Goal: Task Accomplishment & Management: Manage account settings

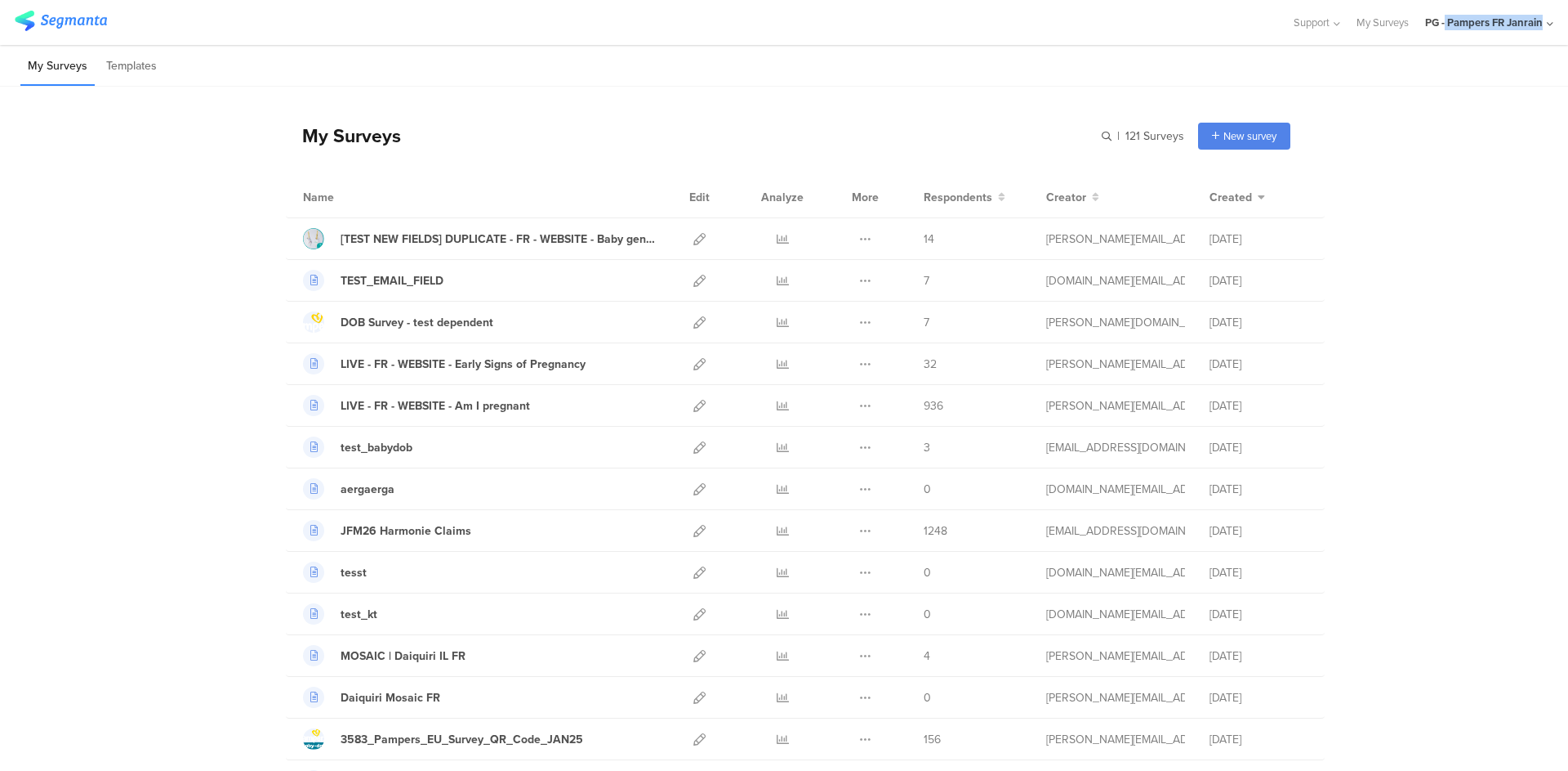
click at [1444, 30] on div "PG - Pampers FR Janrain" at bounding box center [1489, 22] width 128 height 45
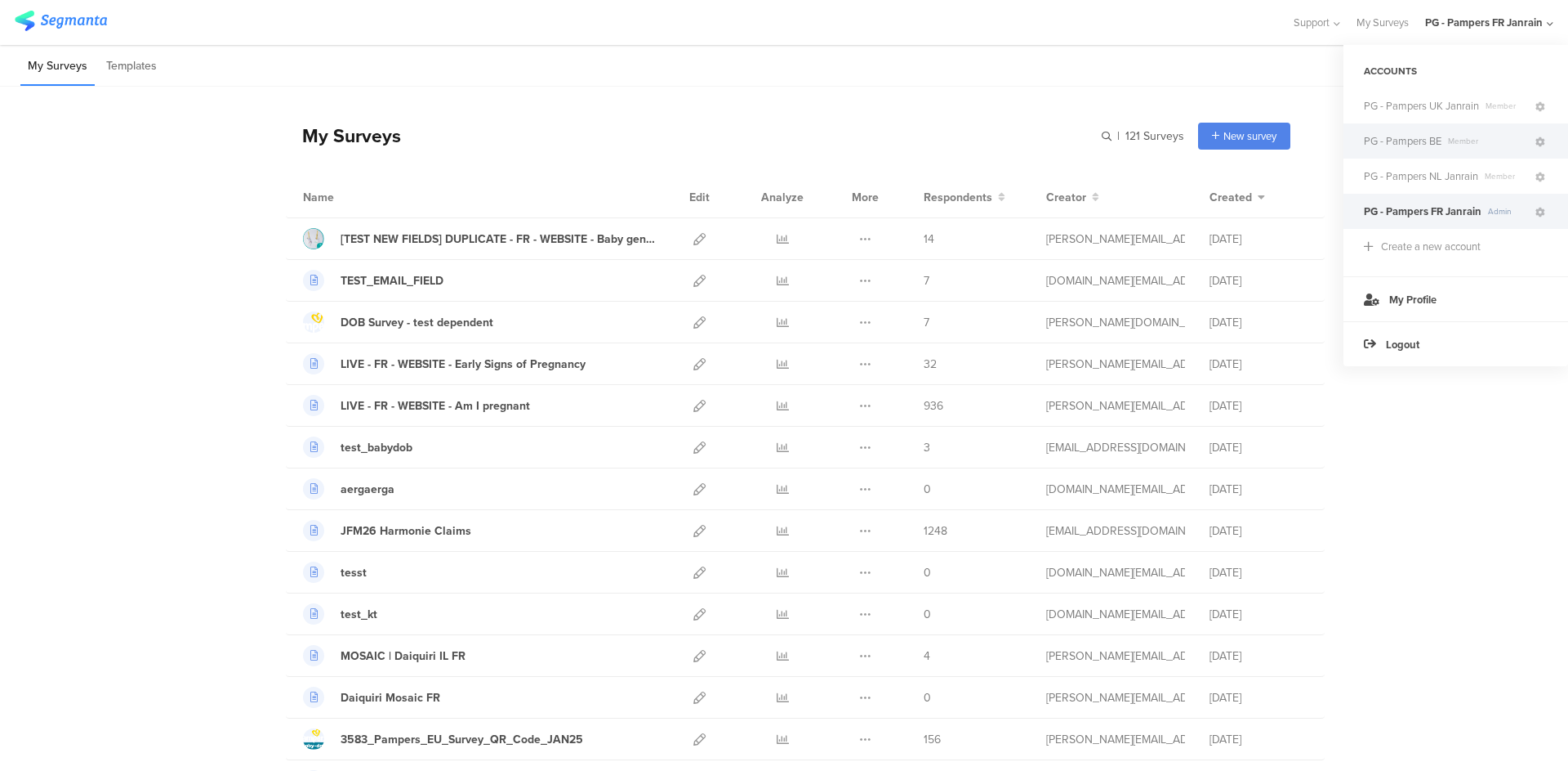
click at [1442, 146] on span "Member" at bounding box center [1487, 140] width 91 height 12
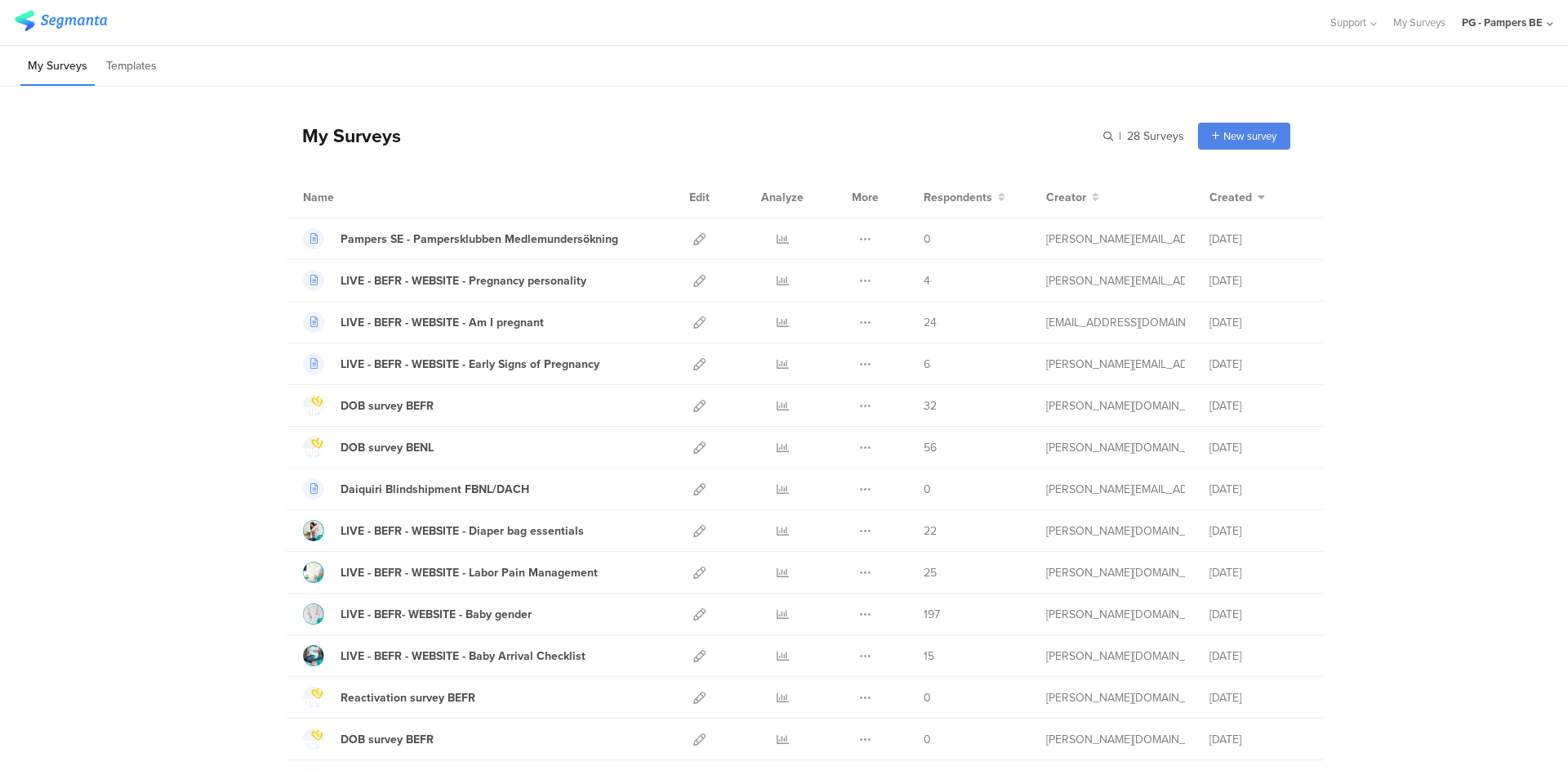
click at [231, 313] on div "My Surveys | 28 Surveys New survey Start from scratch Choose from templates Nam…" at bounding box center [784, 748] width 1568 height 1324
click at [694, 613] on icon at bounding box center [699, 614] width 12 height 12
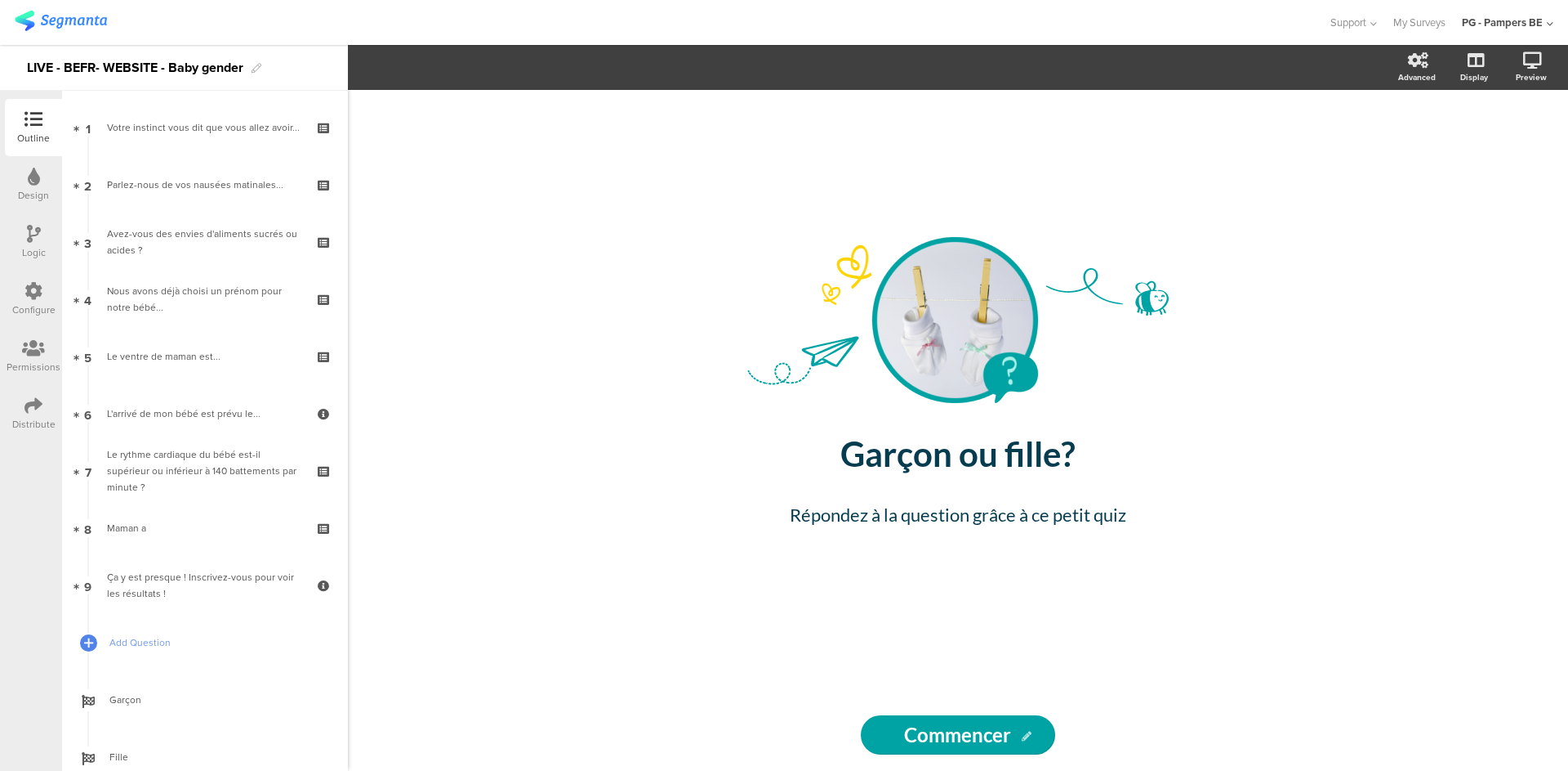
click at [23, 192] on div "Design" at bounding box center [34, 195] width 31 height 14
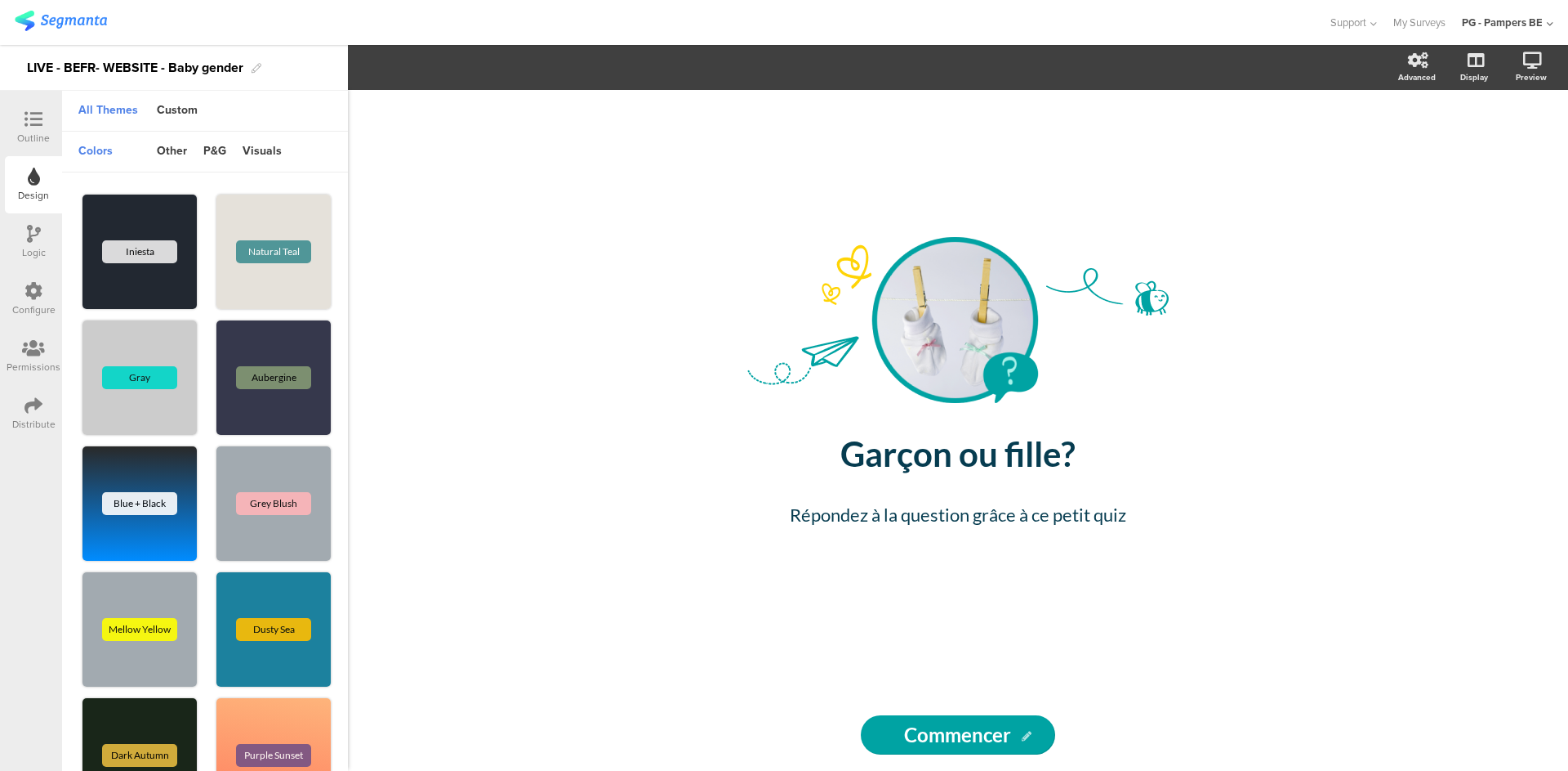
click at [34, 230] on icon at bounding box center [34, 234] width 13 height 18
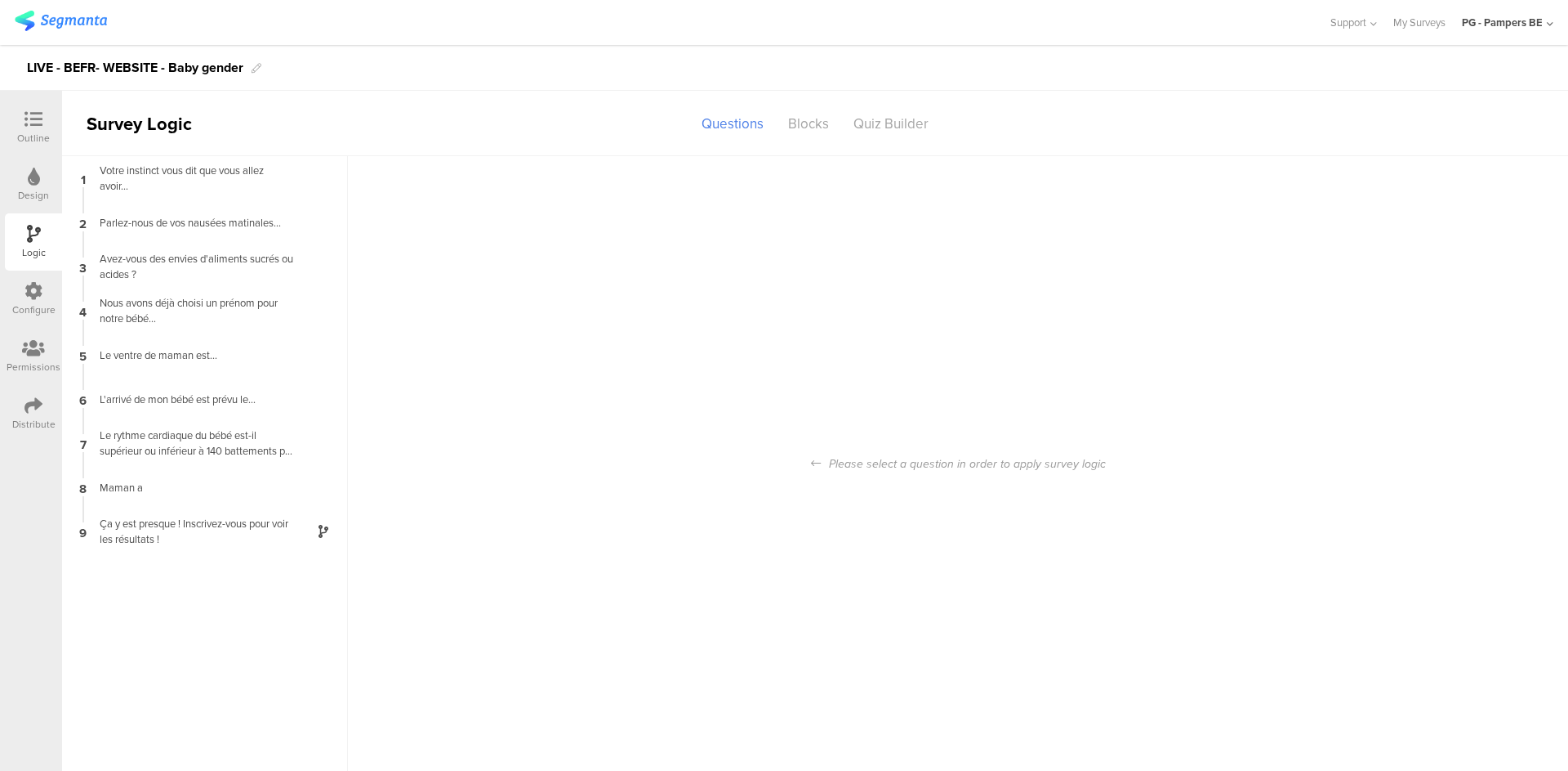
click at [37, 317] on div "Configure" at bounding box center [34, 299] width 58 height 58
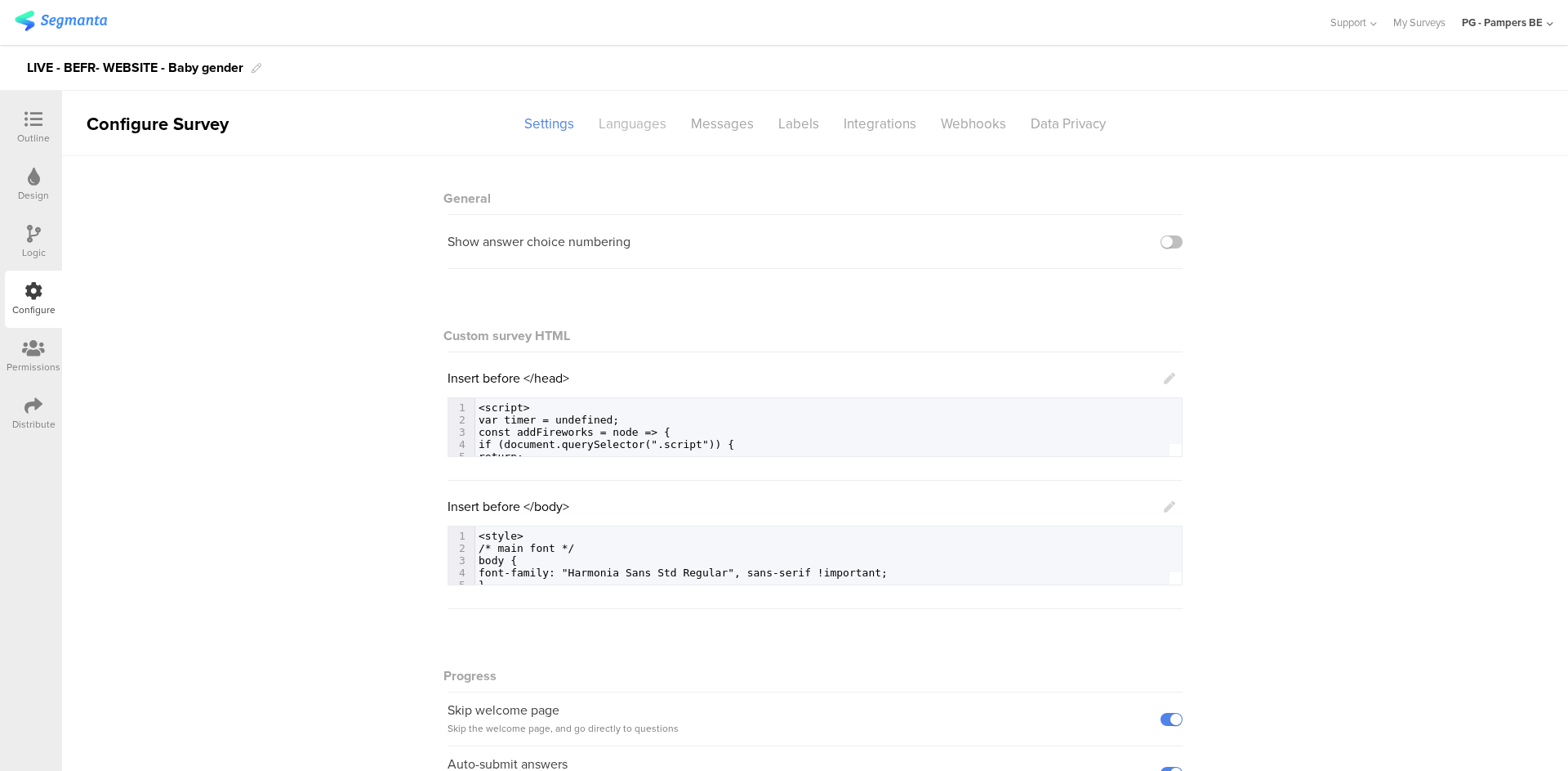
click at [659, 133] on div "Languages" at bounding box center [632, 124] width 92 height 29
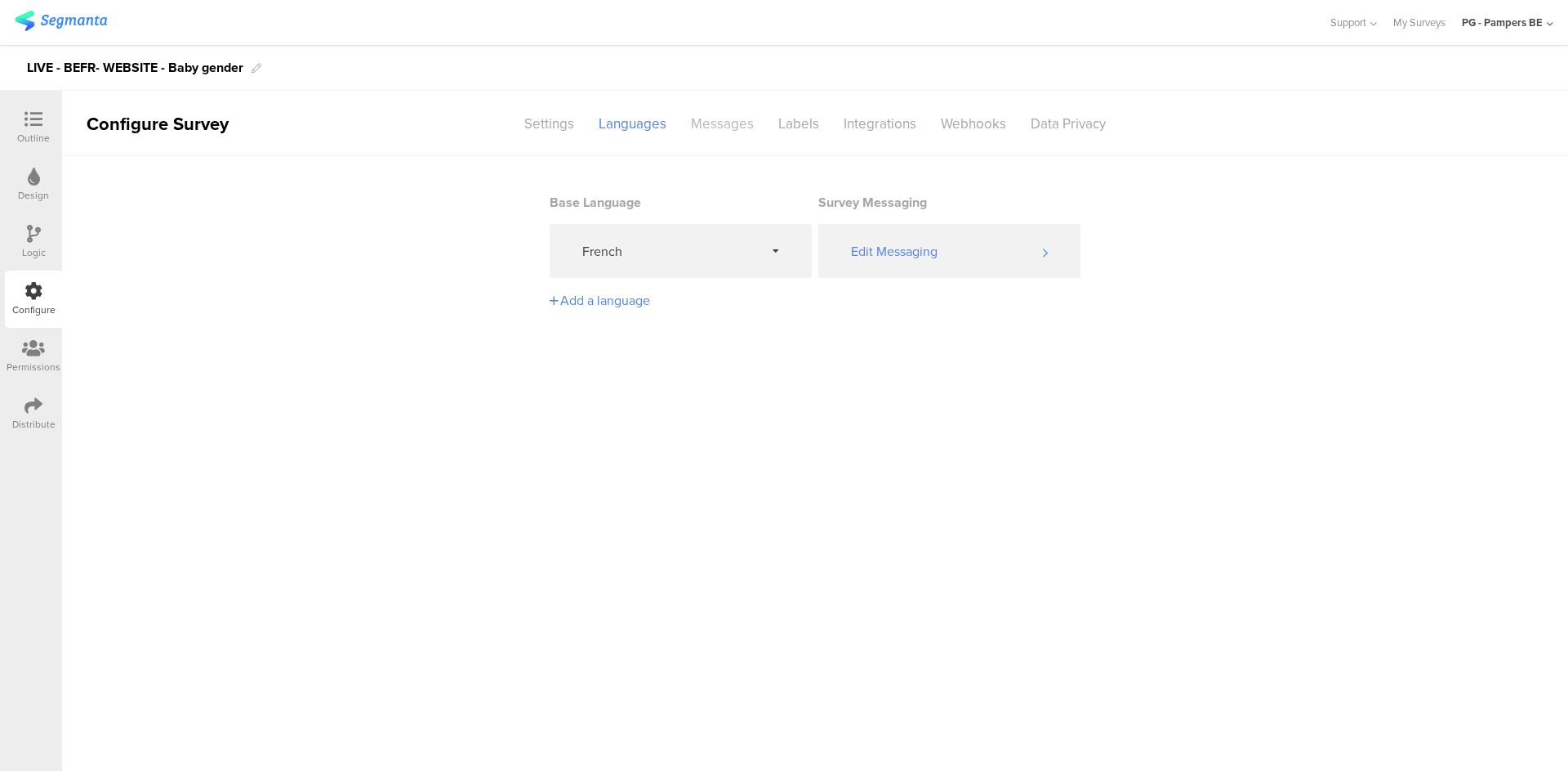
click at [711, 128] on div "Messages" at bounding box center [723, 124] width 87 height 29
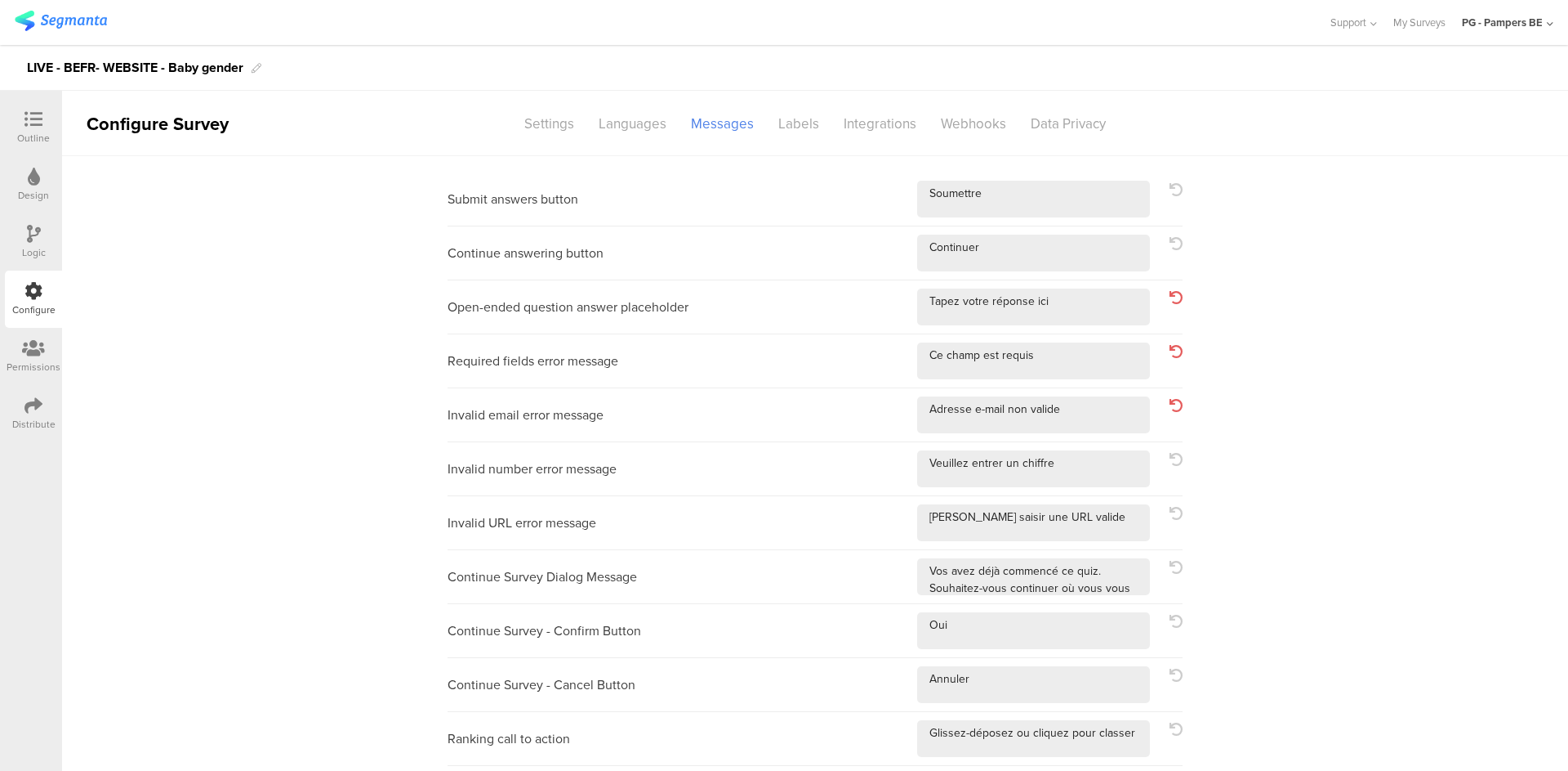
click at [832, 137] on sg-section-page-header "Configure Survey Settings Languages Messages Labels Integrations Webhooks Data …" at bounding box center [816, 123] width 1507 height 65
click at [810, 131] on div "Labels" at bounding box center [799, 124] width 65 height 29
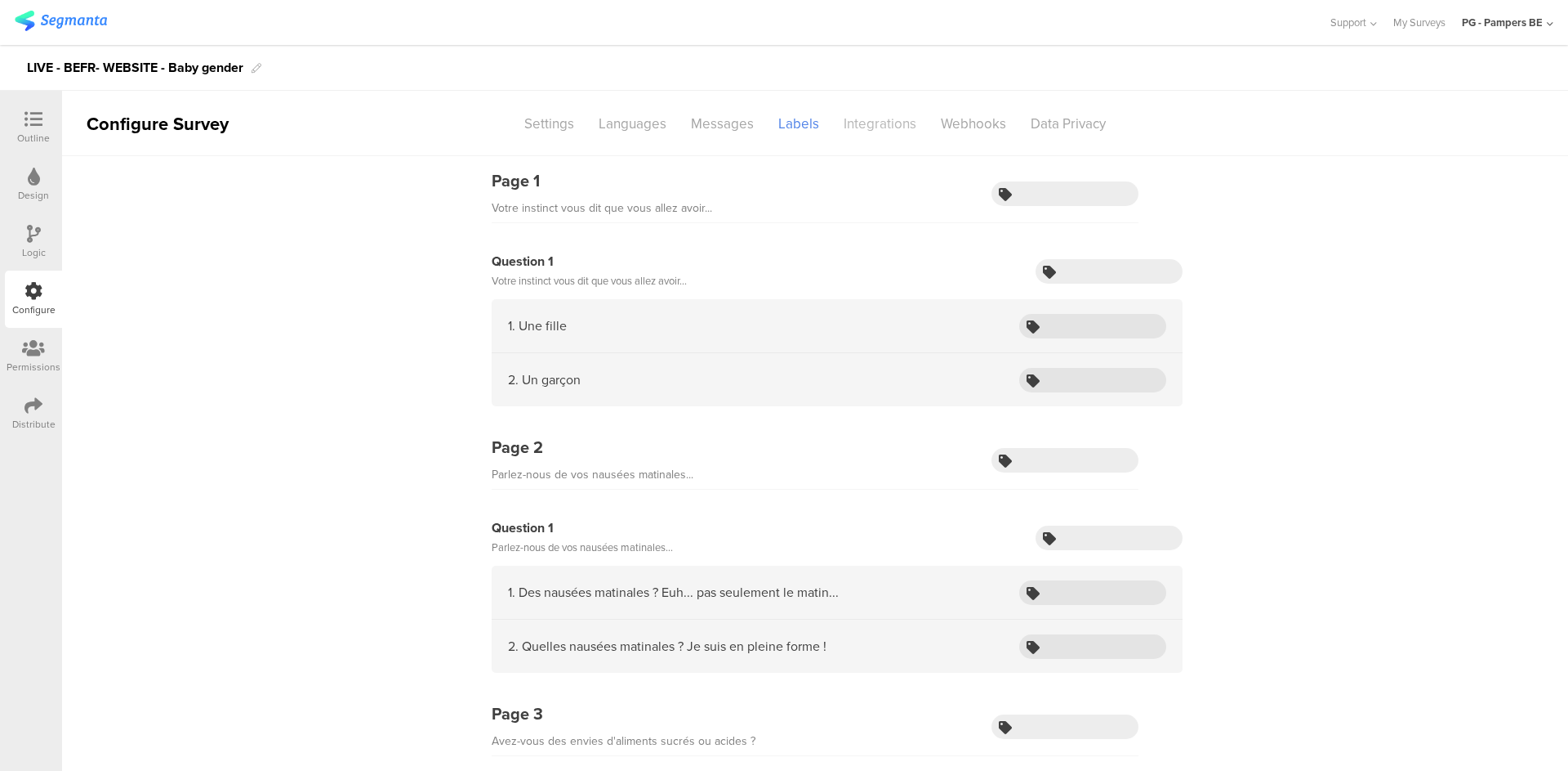
click at [875, 127] on div "Integrations" at bounding box center [880, 124] width 97 height 29
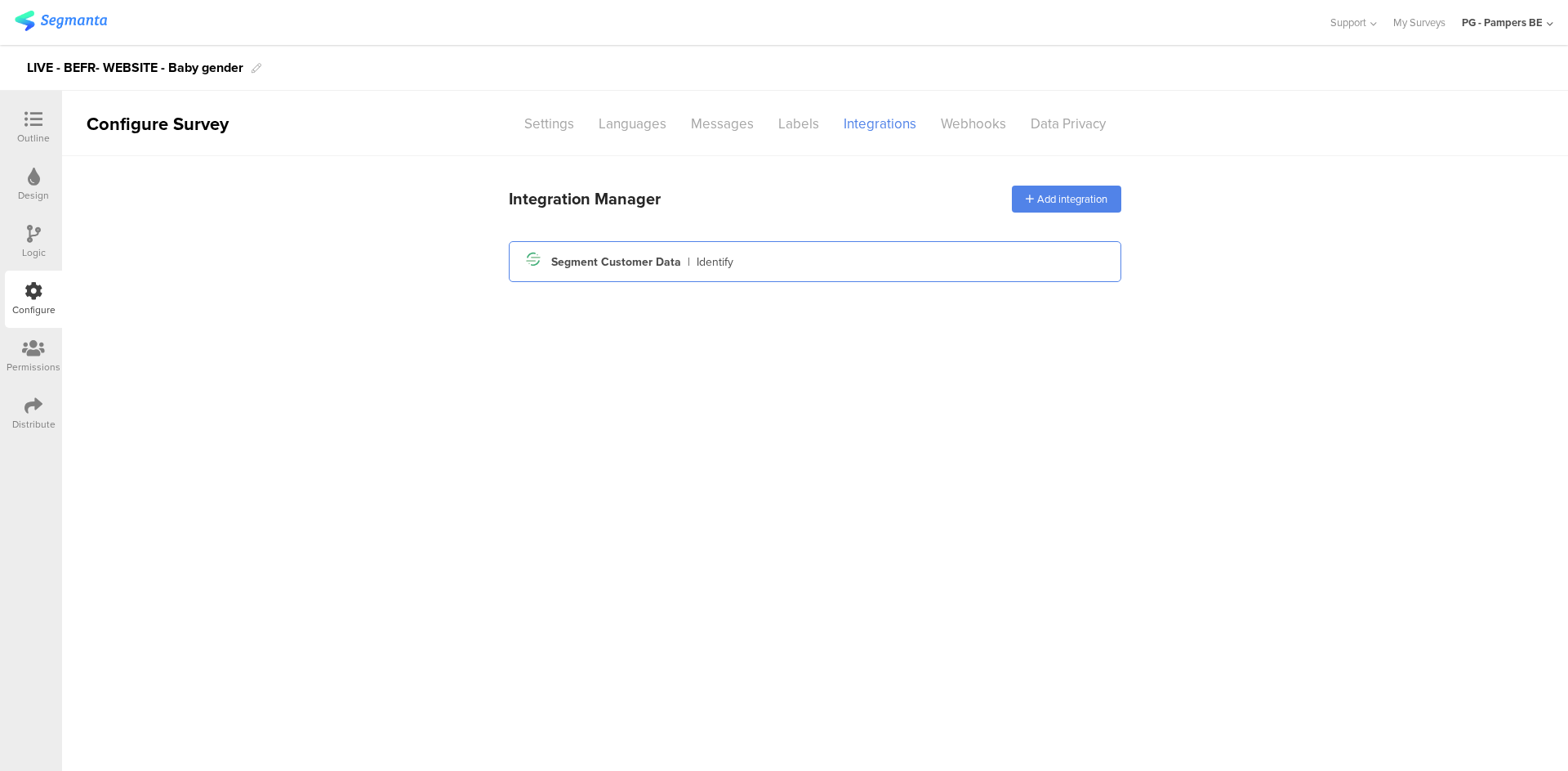
click at [732, 260] on div "Segment icon Created with Sketch. Segment Customer Data | Identify" at bounding box center [815, 261] width 586 height 28
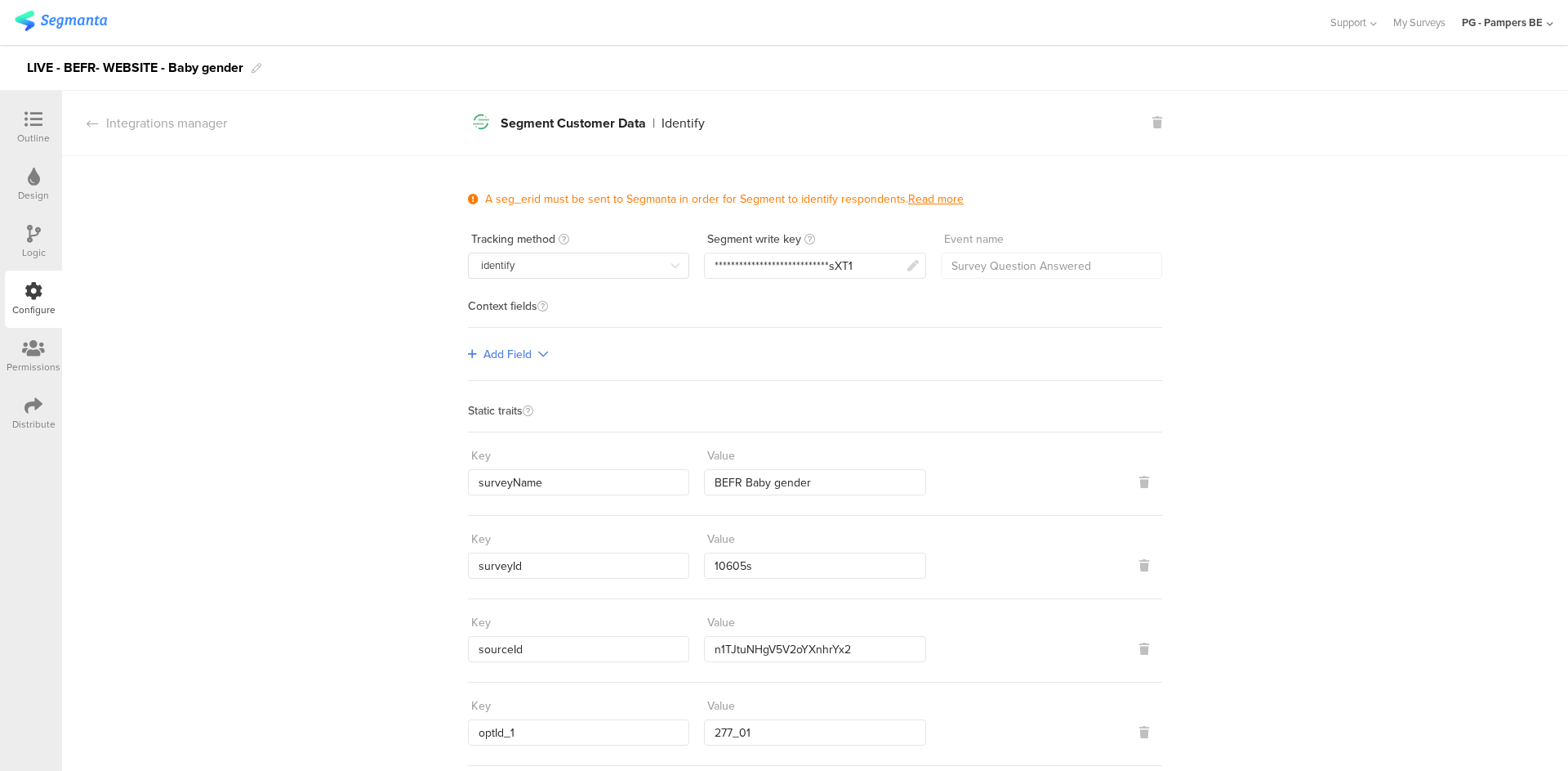
click at [206, 130] on div "Integrations manager" at bounding box center [145, 123] width 165 height 19
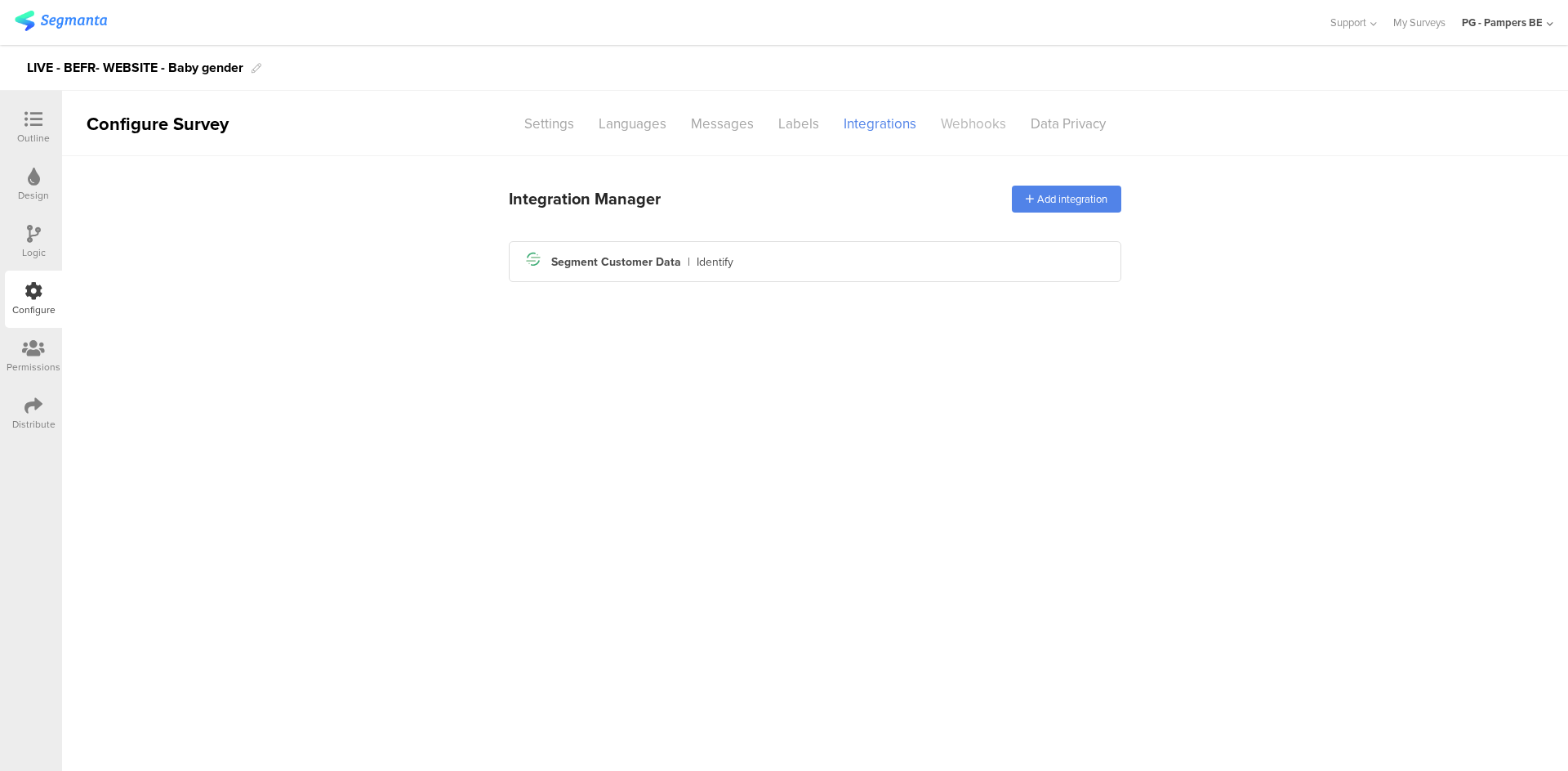
click at [959, 128] on div "Webhooks" at bounding box center [974, 124] width 90 height 29
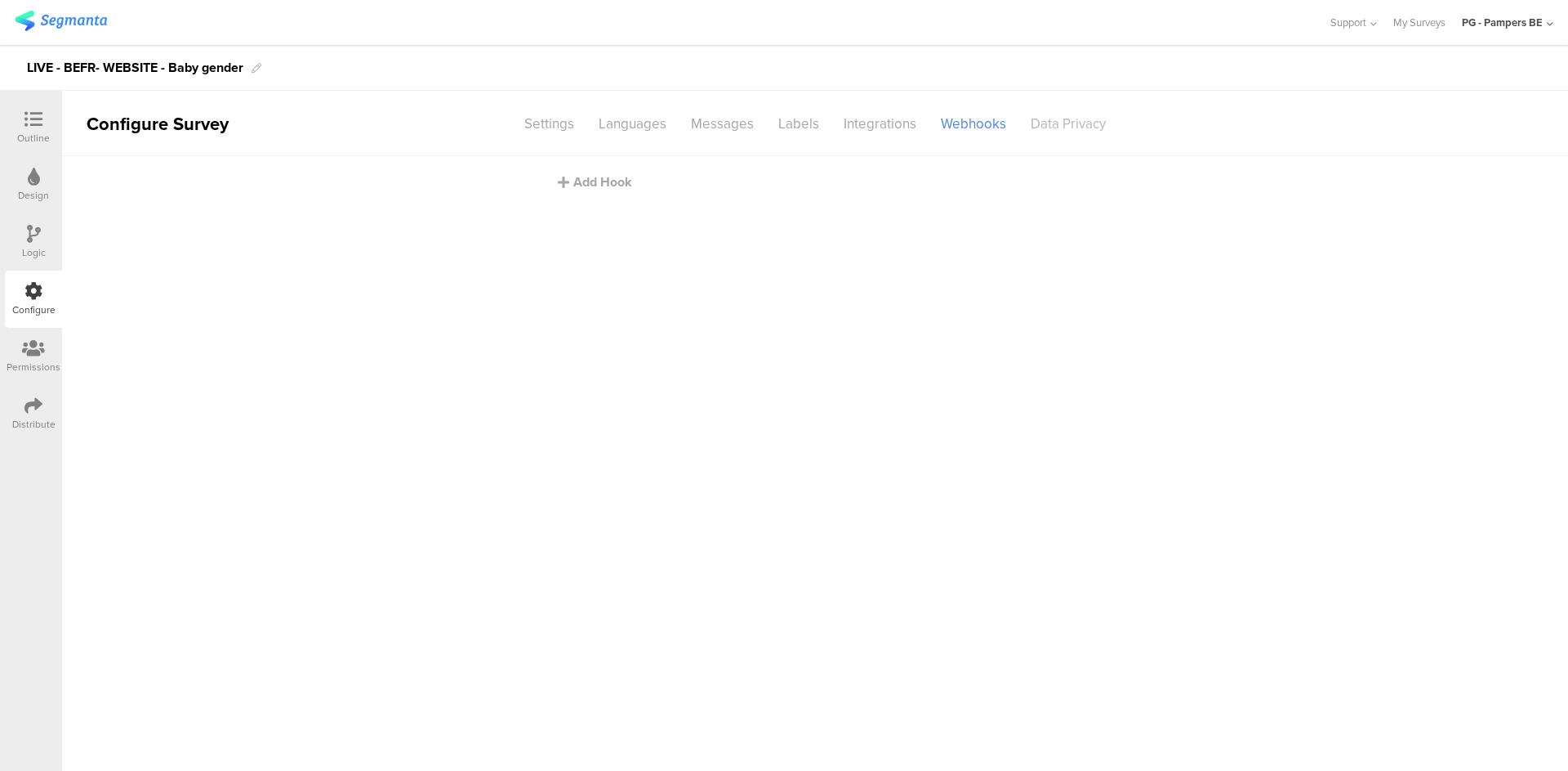
click at [1037, 124] on div "Data Privacy" at bounding box center [1068, 124] width 100 height 29
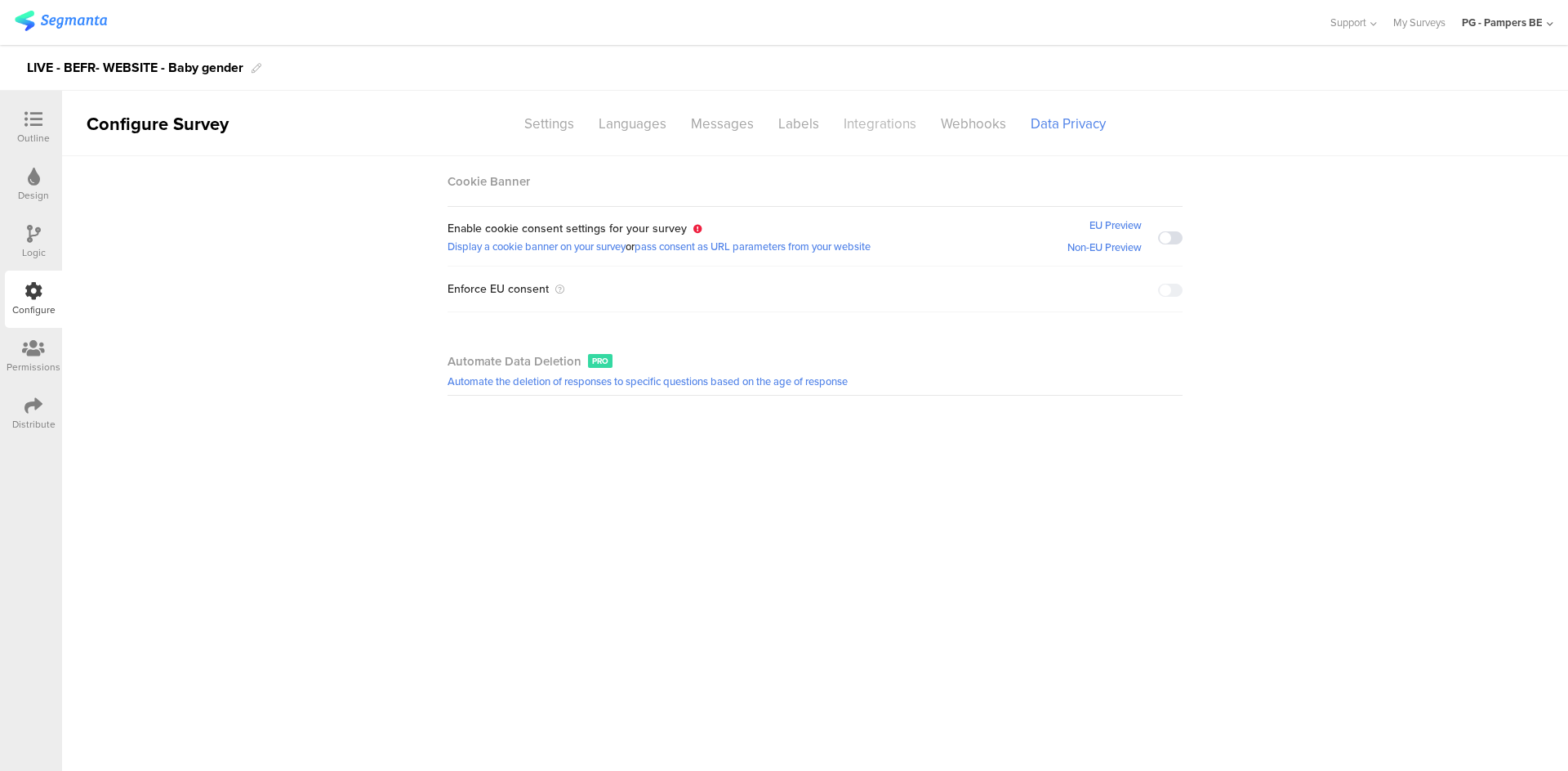
click at [851, 125] on div "Integrations" at bounding box center [880, 124] width 97 height 29
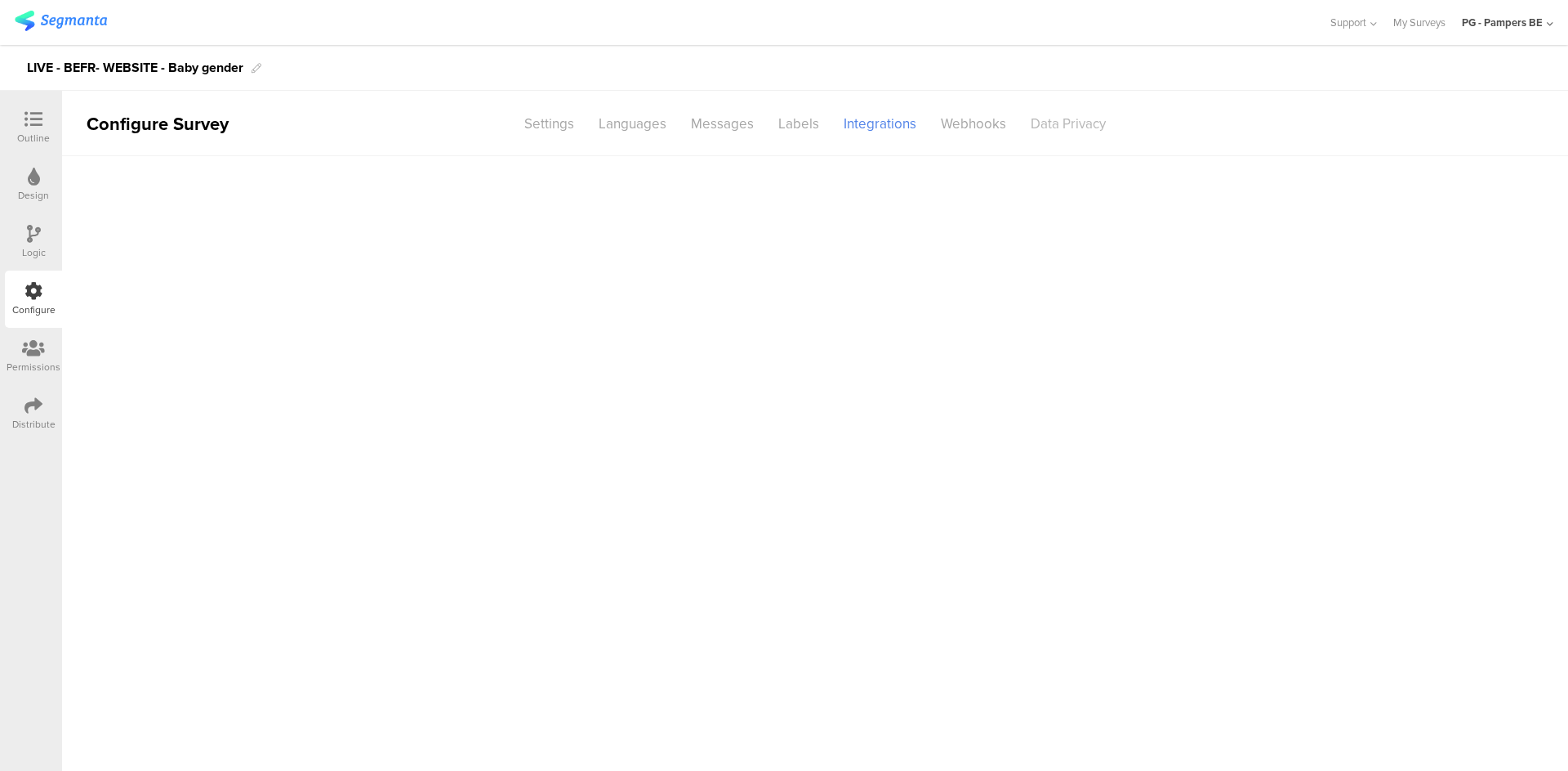
click at [1083, 115] on div "Data Privacy" at bounding box center [1068, 124] width 100 height 29
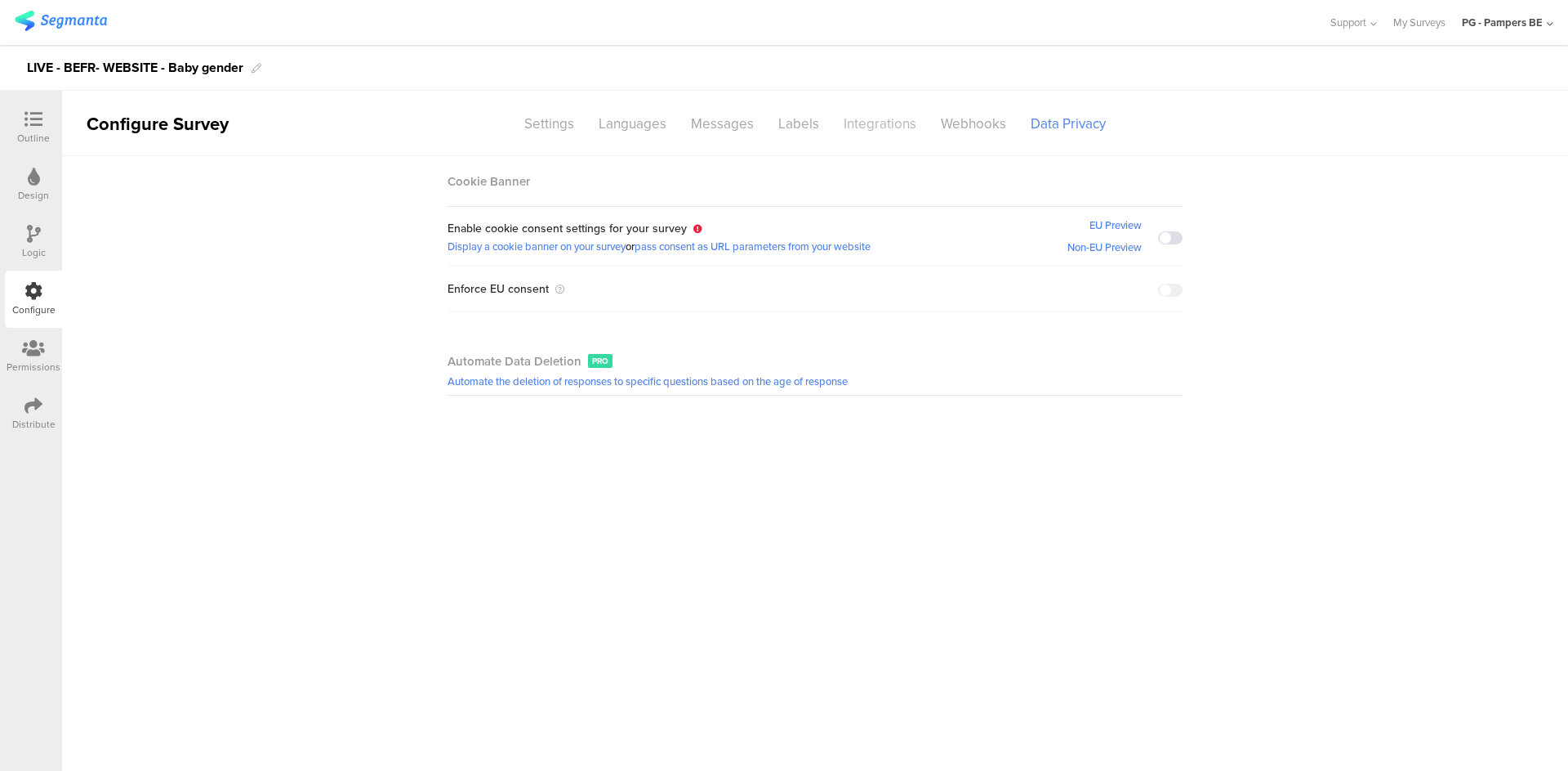
click at [881, 132] on div "Integrations" at bounding box center [880, 124] width 97 height 29
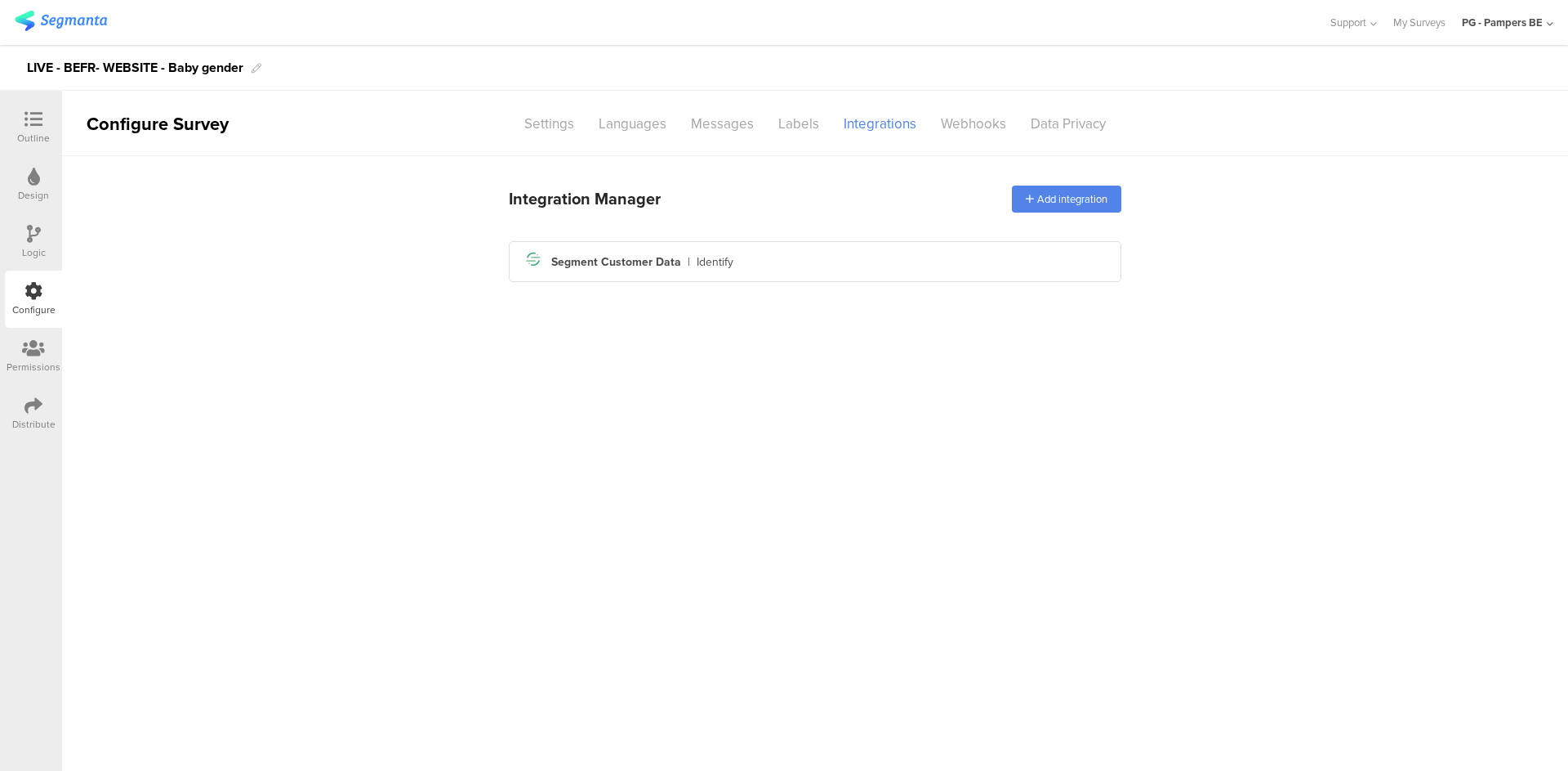
click at [20, 135] on div "Outline" at bounding box center [34, 137] width 33 height 14
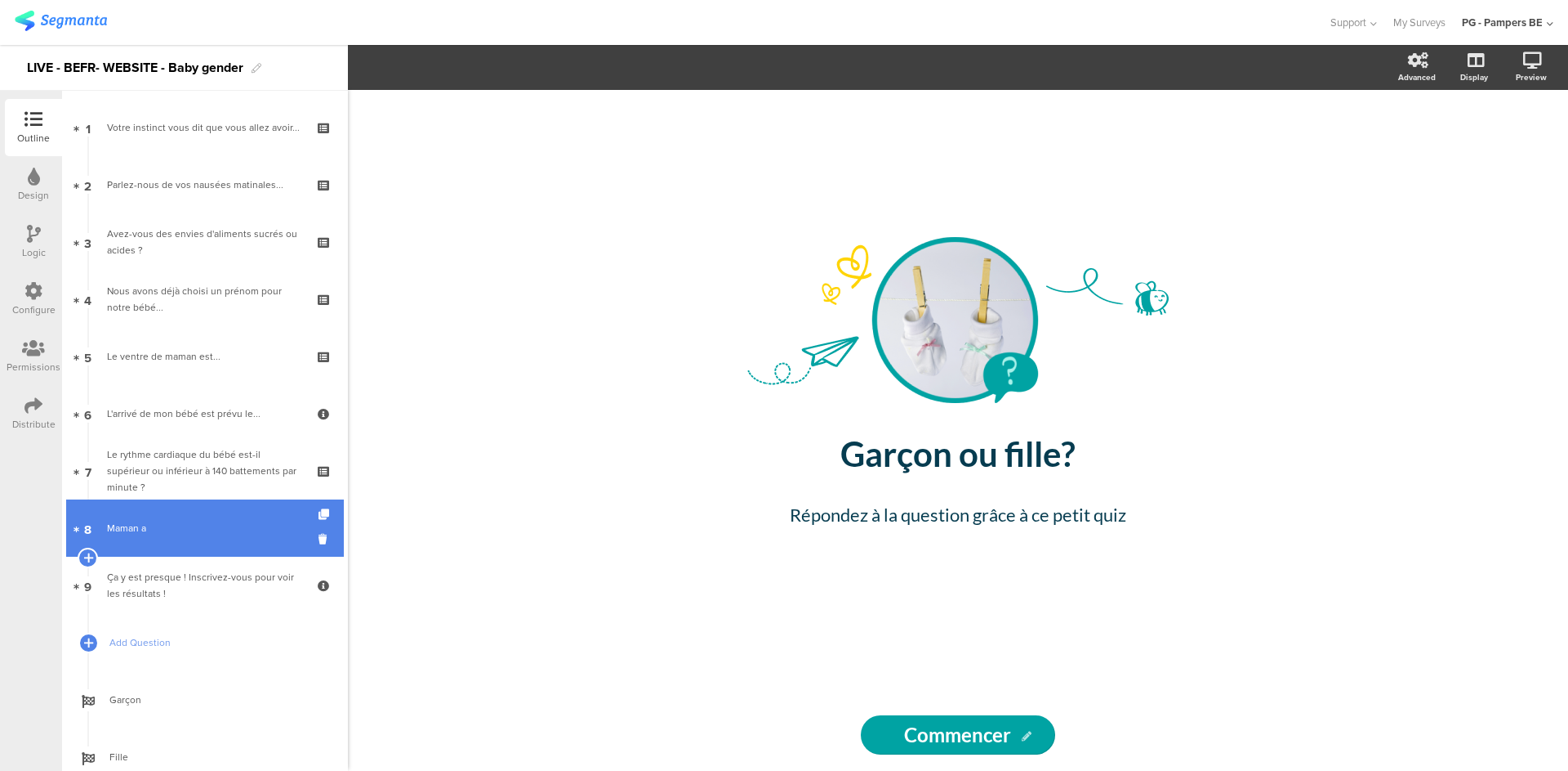
click at [183, 527] on div "Maman a" at bounding box center [204, 528] width 195 height 16
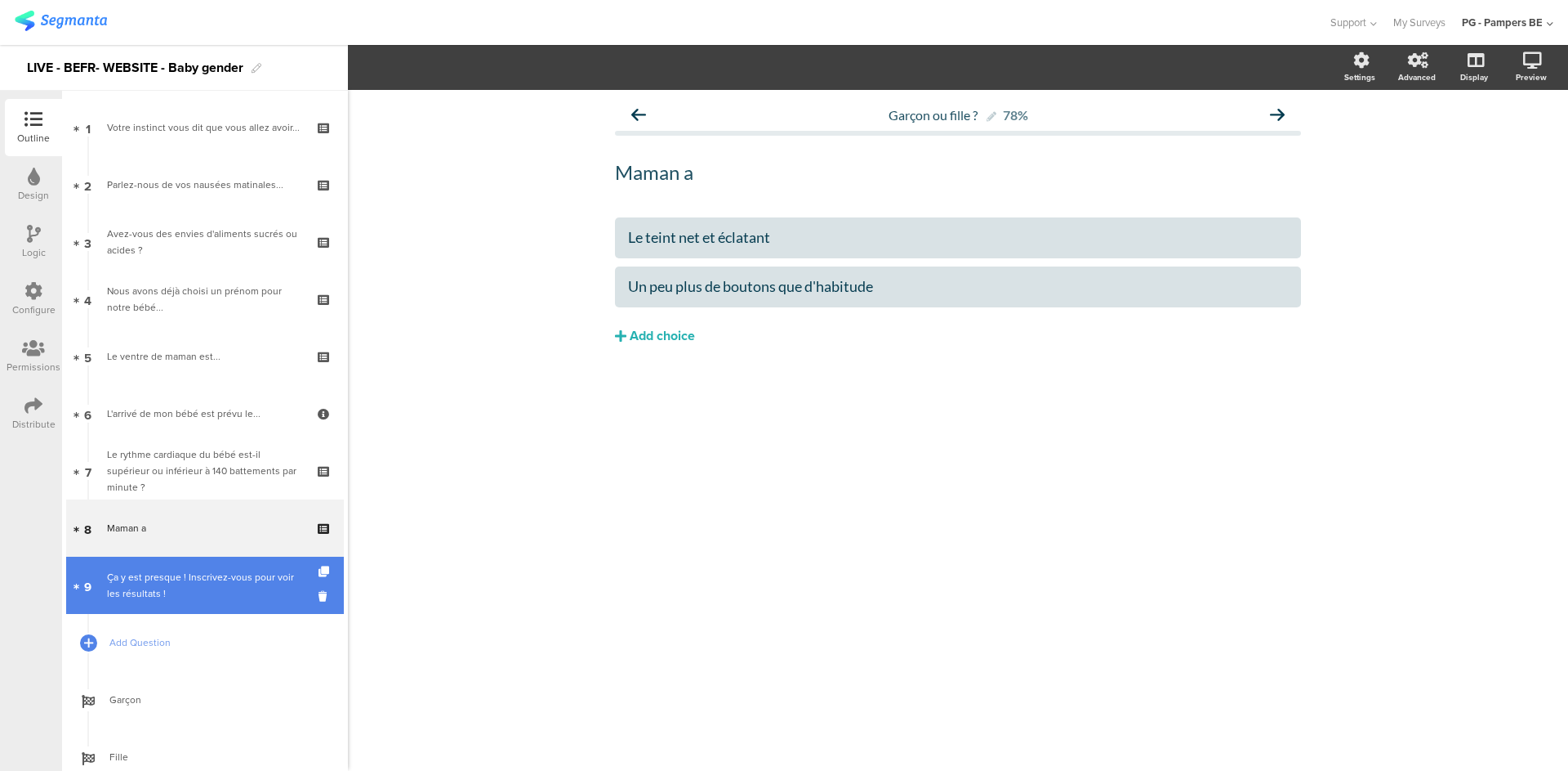
click at [187, 573] on div "Ça y est presque ! Inscrivez-vous pour voir les résultats !" at bounding box center [204, 585] width 195 height 33
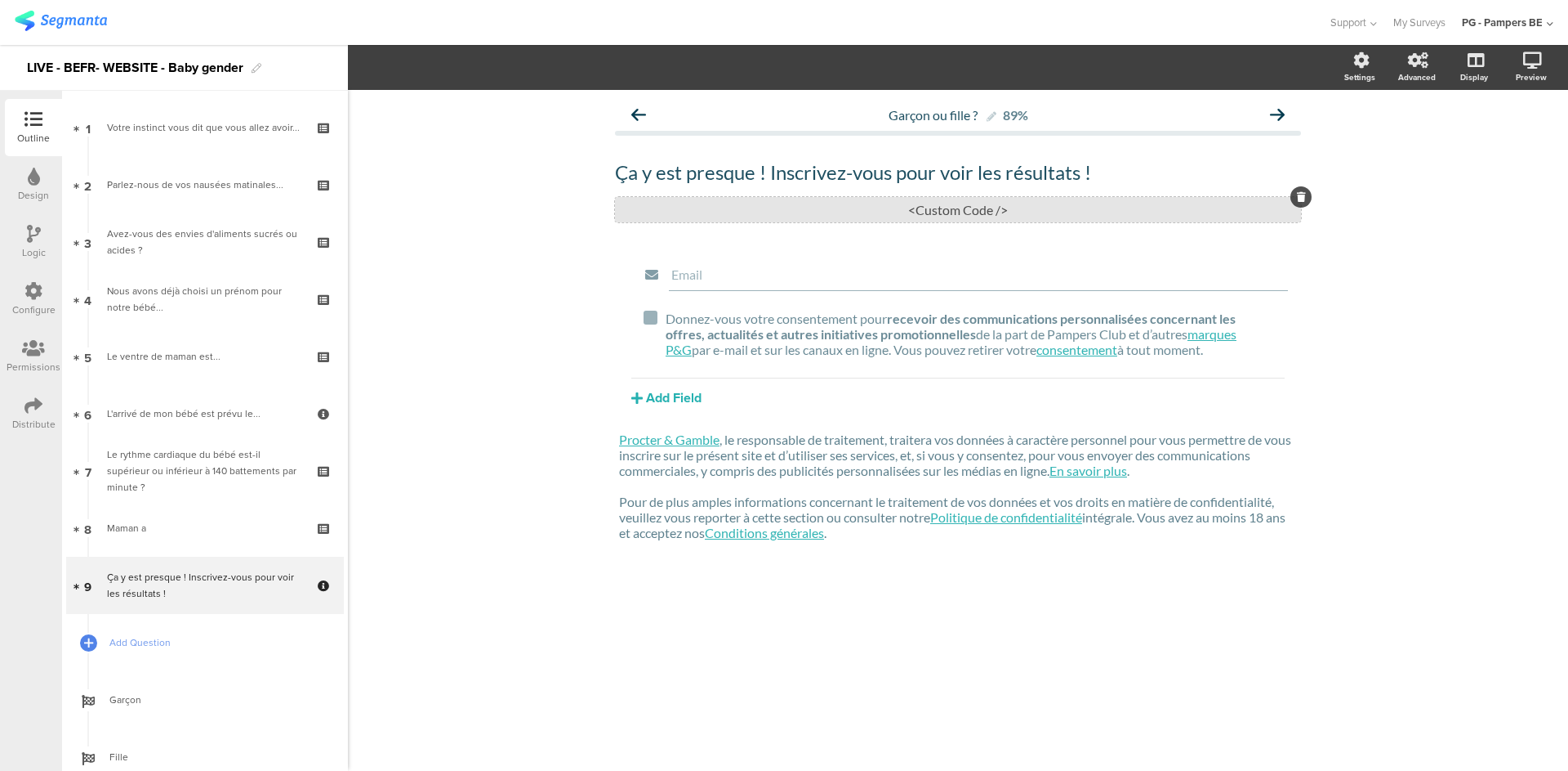
click at [923, 208] on div "<Custom Code />" at bounding box center [958, 210] width 686 height 25
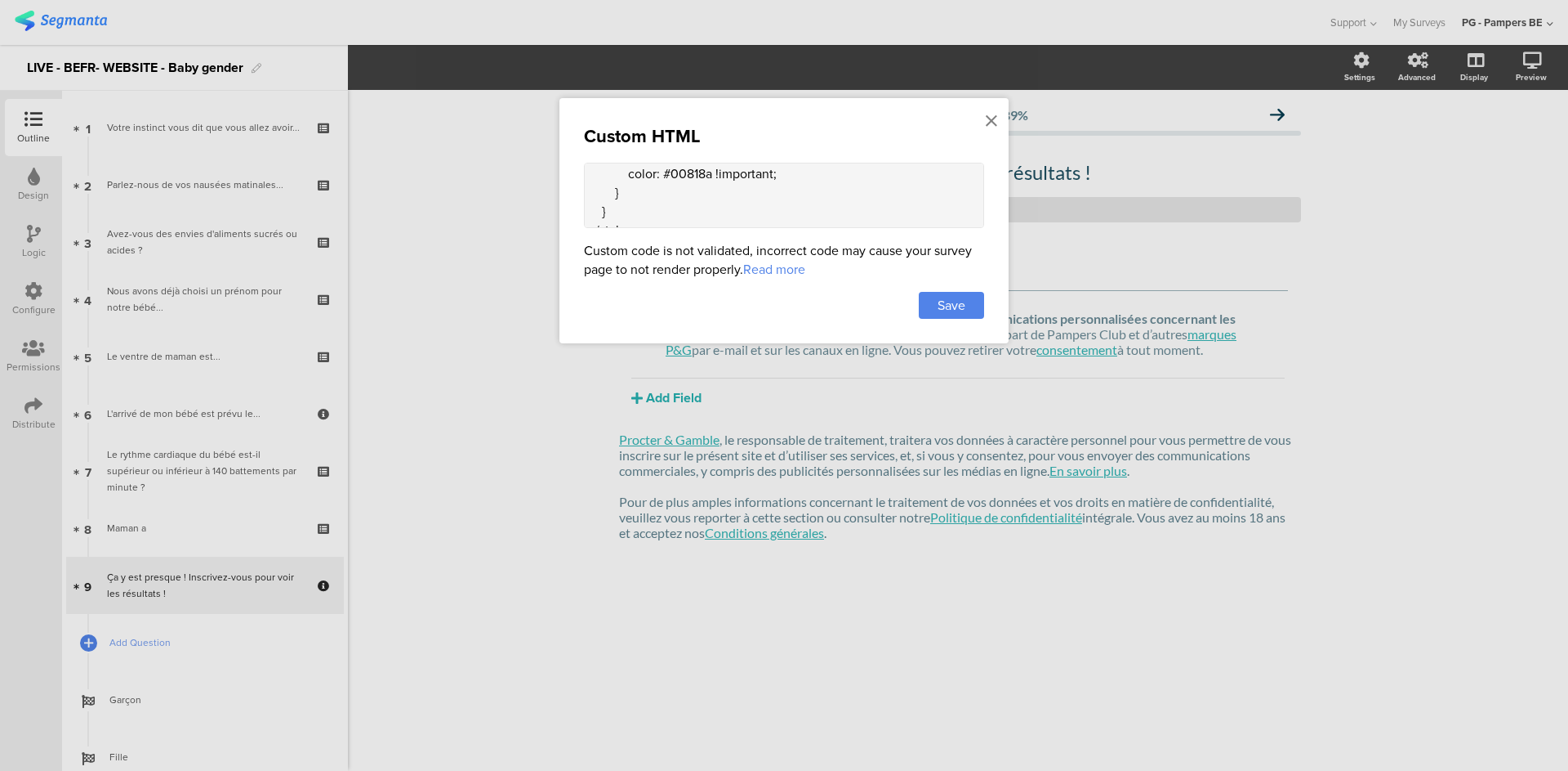
scroll to position [283, 0]
click at [986, 122] on icon at bounding box center [992, 120] width 12 height 18
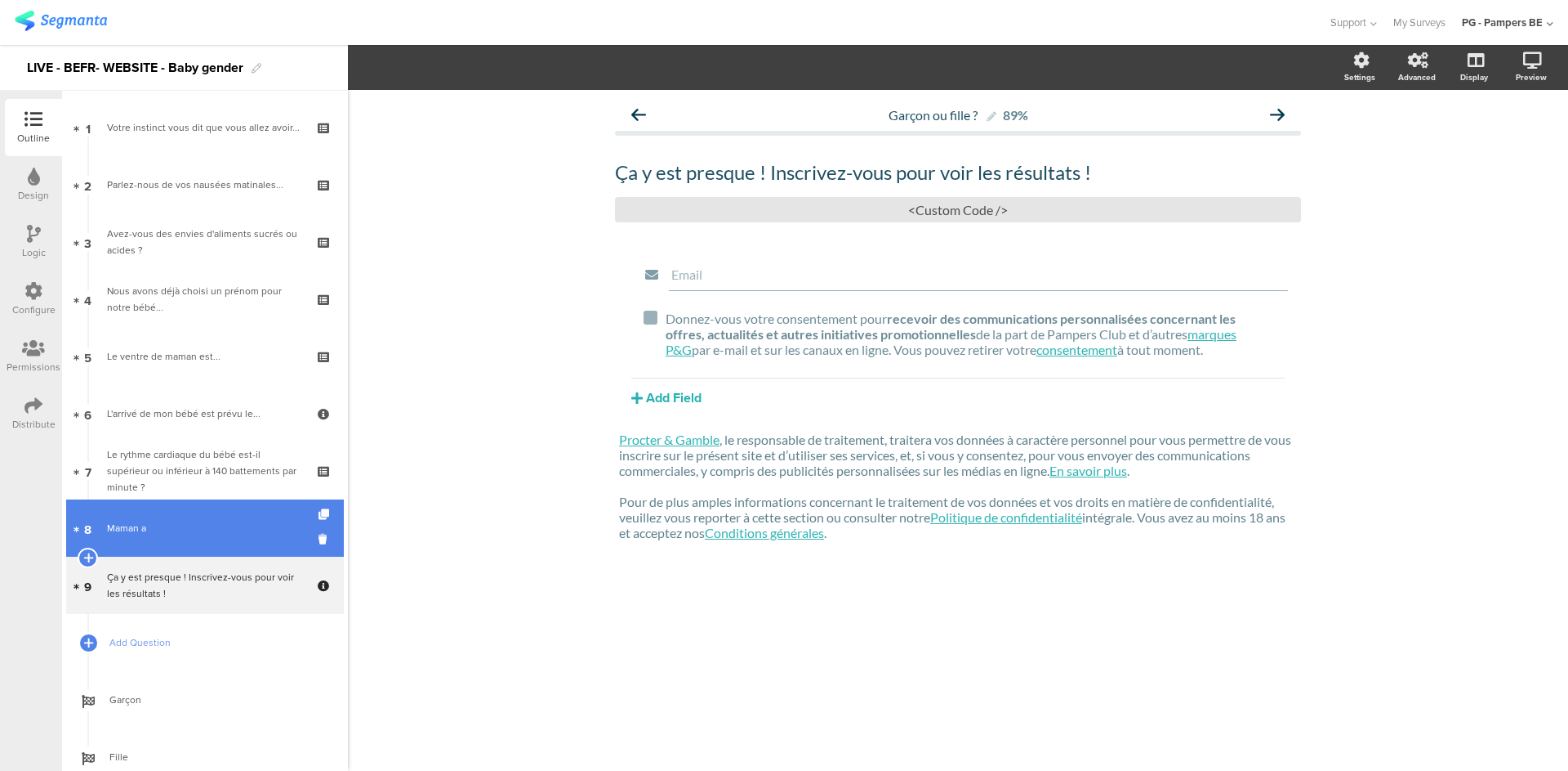
click at [215, 513] on link "8 Maman a" at bounding box center [205, 529] width 278 height 58
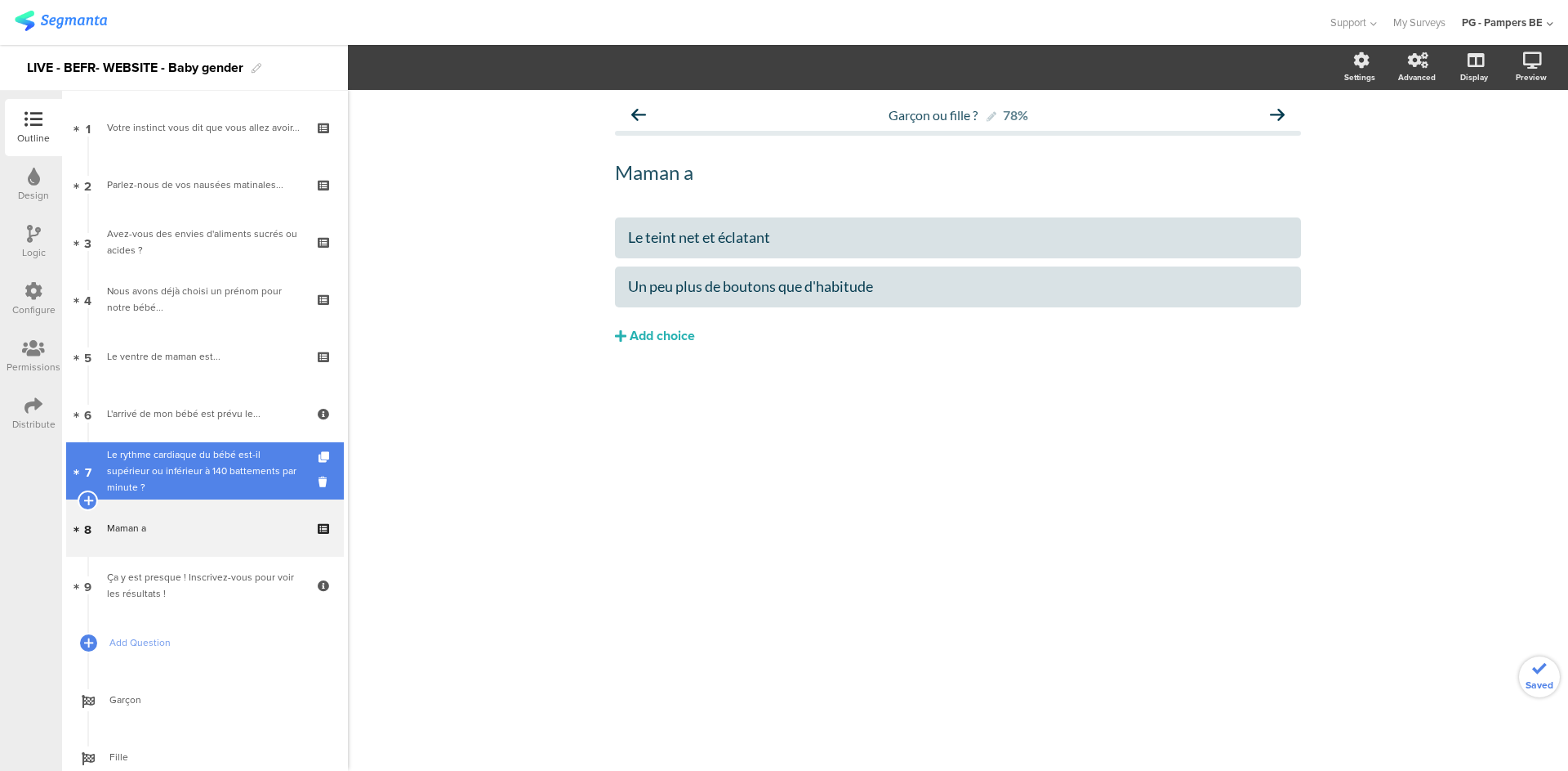
click at [196, 482] on div "Le rythme cardiaque du bébé est-il supérieur ou inférieur à 140 battements par …" at bounding box center [204, 470] width 195 height 49
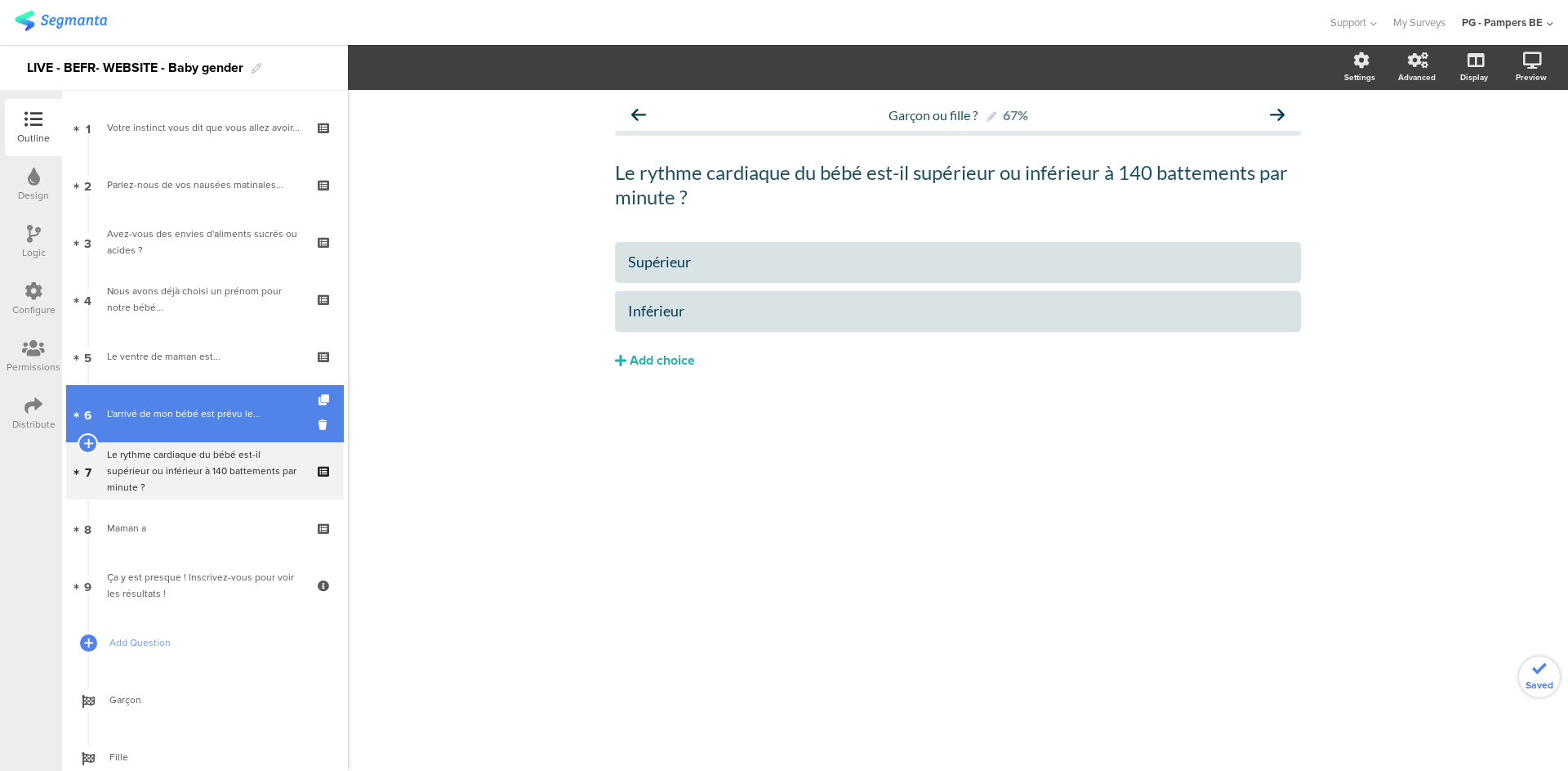
click at [201, 390] on link "6 L'arrivé de mon bébé est prévu le..." at bounding box center [205, 413] width 278 height 58
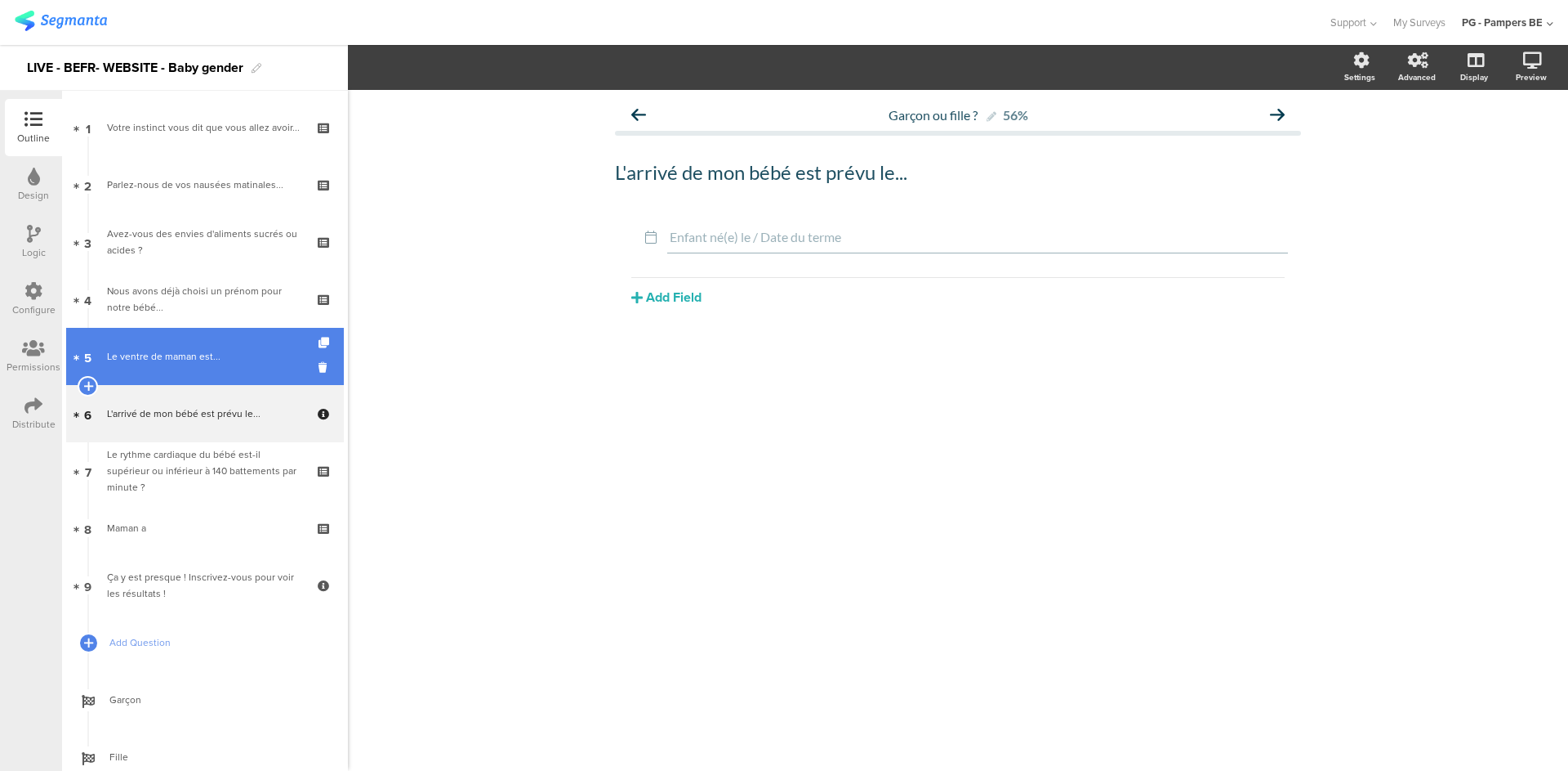
click at [190, 349] on div "Le ventre de maman est..." at bounding box center [204, 356] width 195 height 16
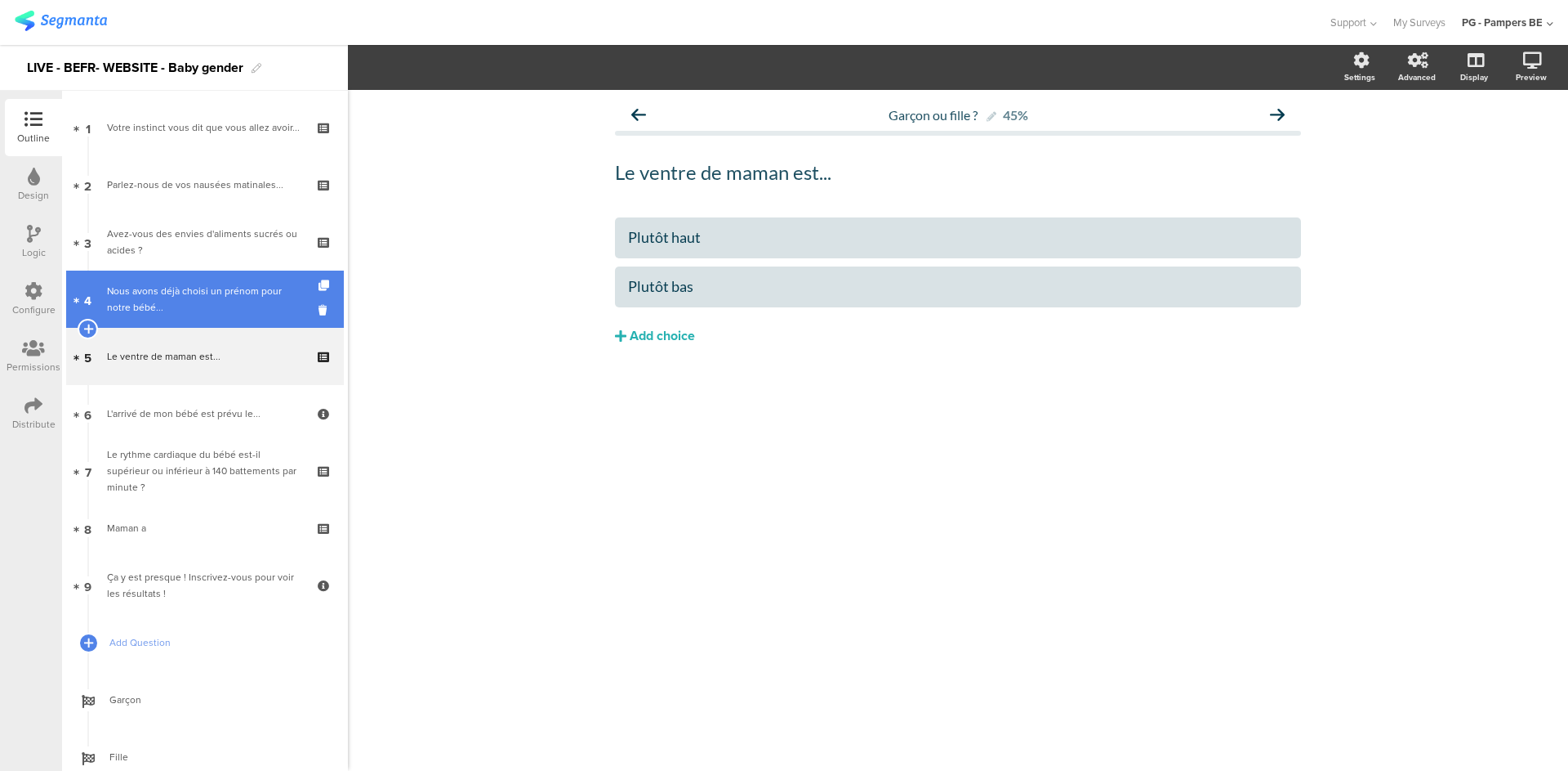
click at [198, 307] on div "Nous avons déjà choisi un prénom pour notre bébé..." at bounding box center [204, 299] width 195 height 33
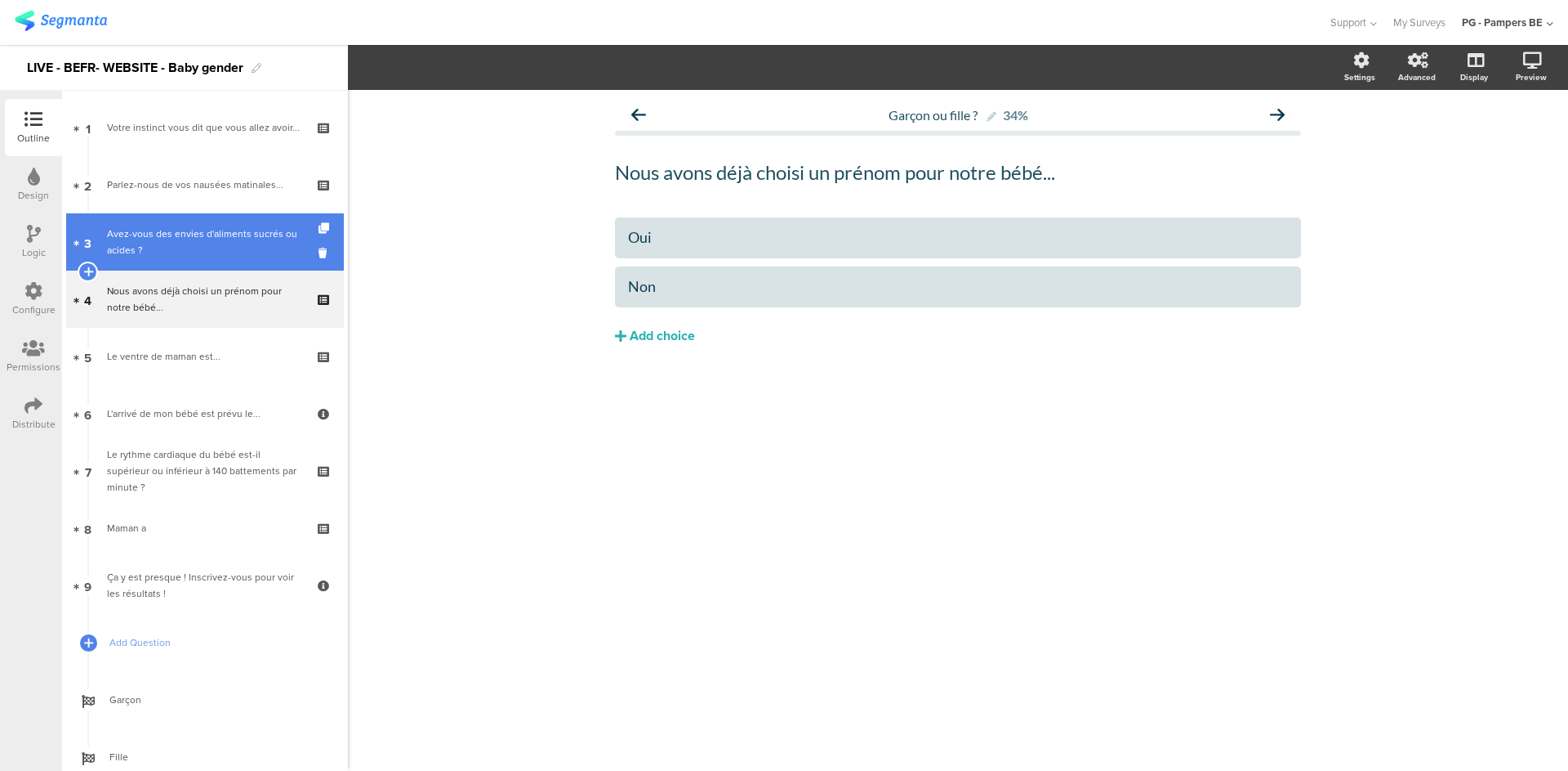
click at [208, 241] on div "Avez-vous des envies d'aliments sucrés ou acides ?" at bounding box center [204, 242] width 195 height 33
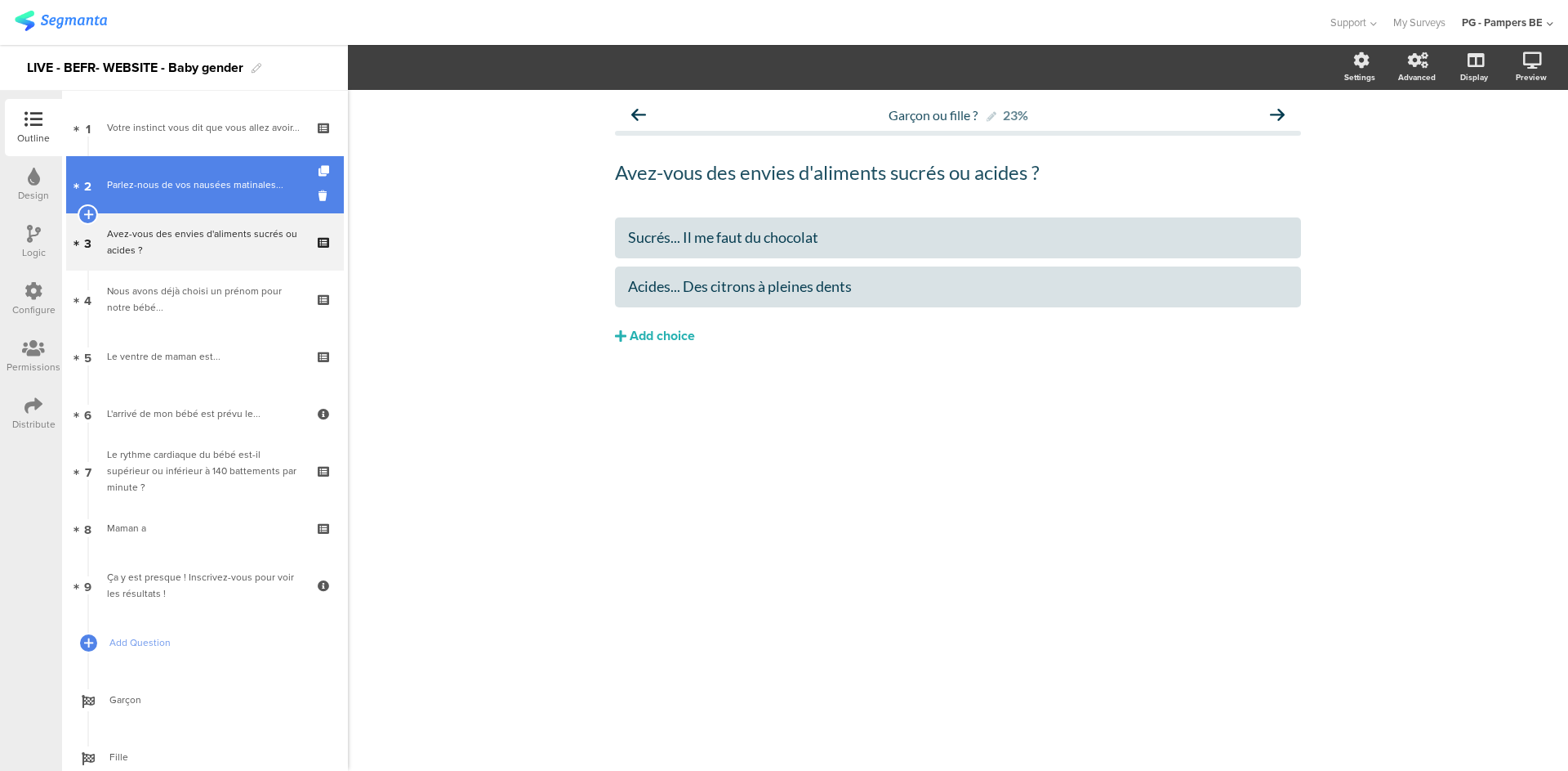
click at [198, 188] on div "Parlez-nous de vos nausées matinales..." at bounding box center [204, 185] width 195 height 16
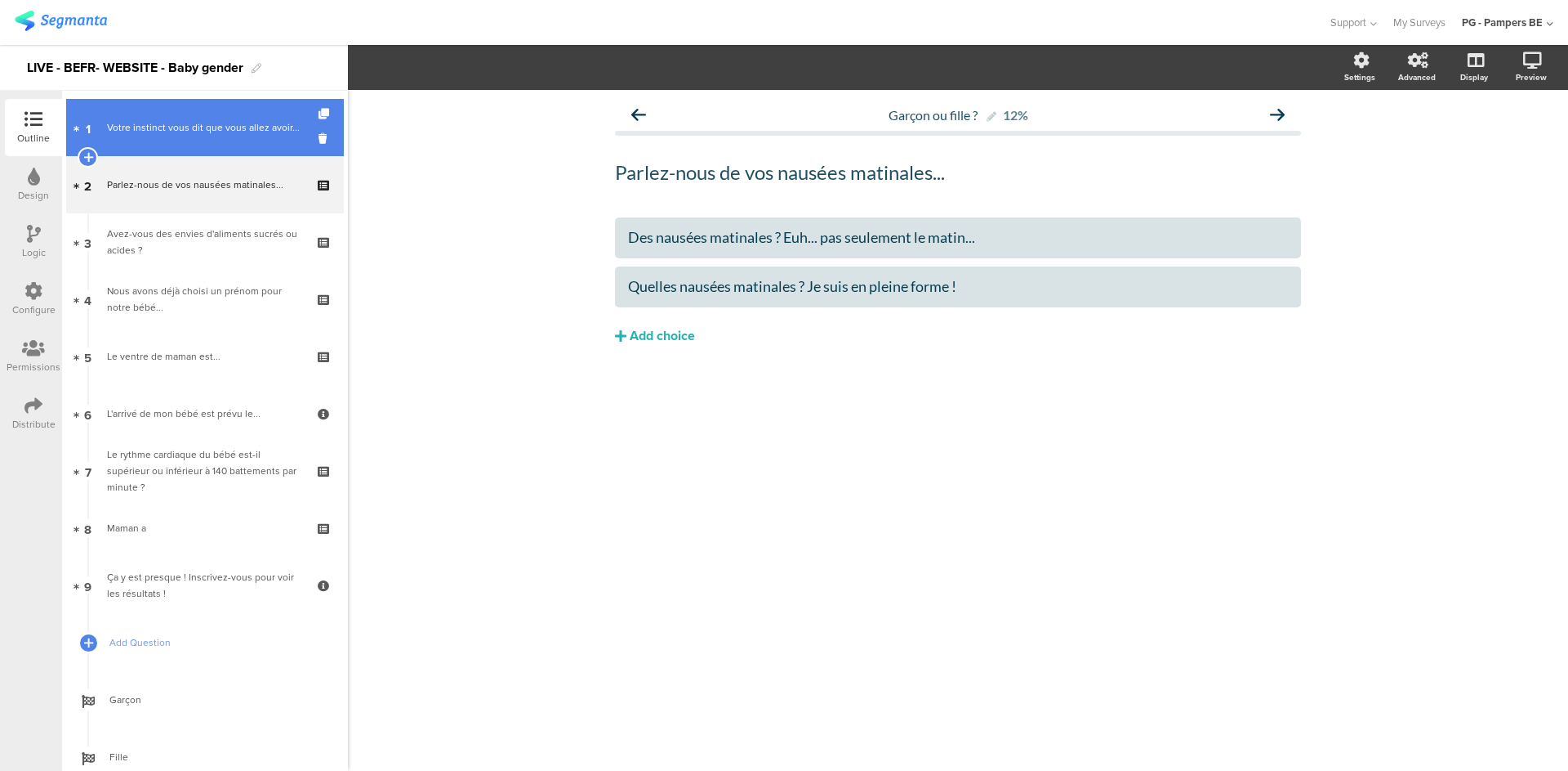
click at [202, 136] on div "Votre instinct vous dit que vous allez avoir..." at bounding box center [204, 127] width 195 height 16
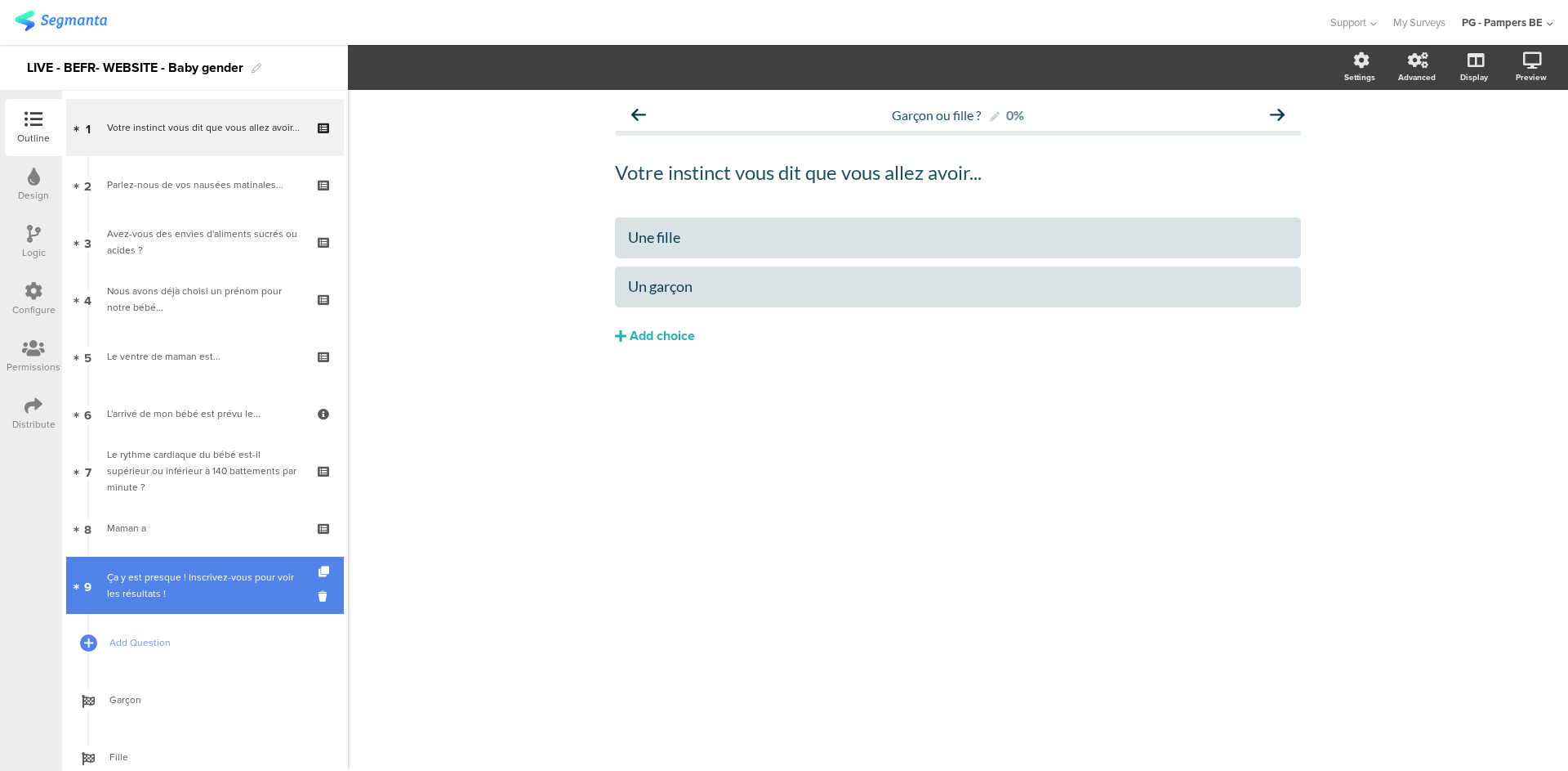
click at [187, 586] on div "Ça y est presque ! Inscrivez-vous pour voir les résultats !" at bounding box center [204, 585] width 195 height 33
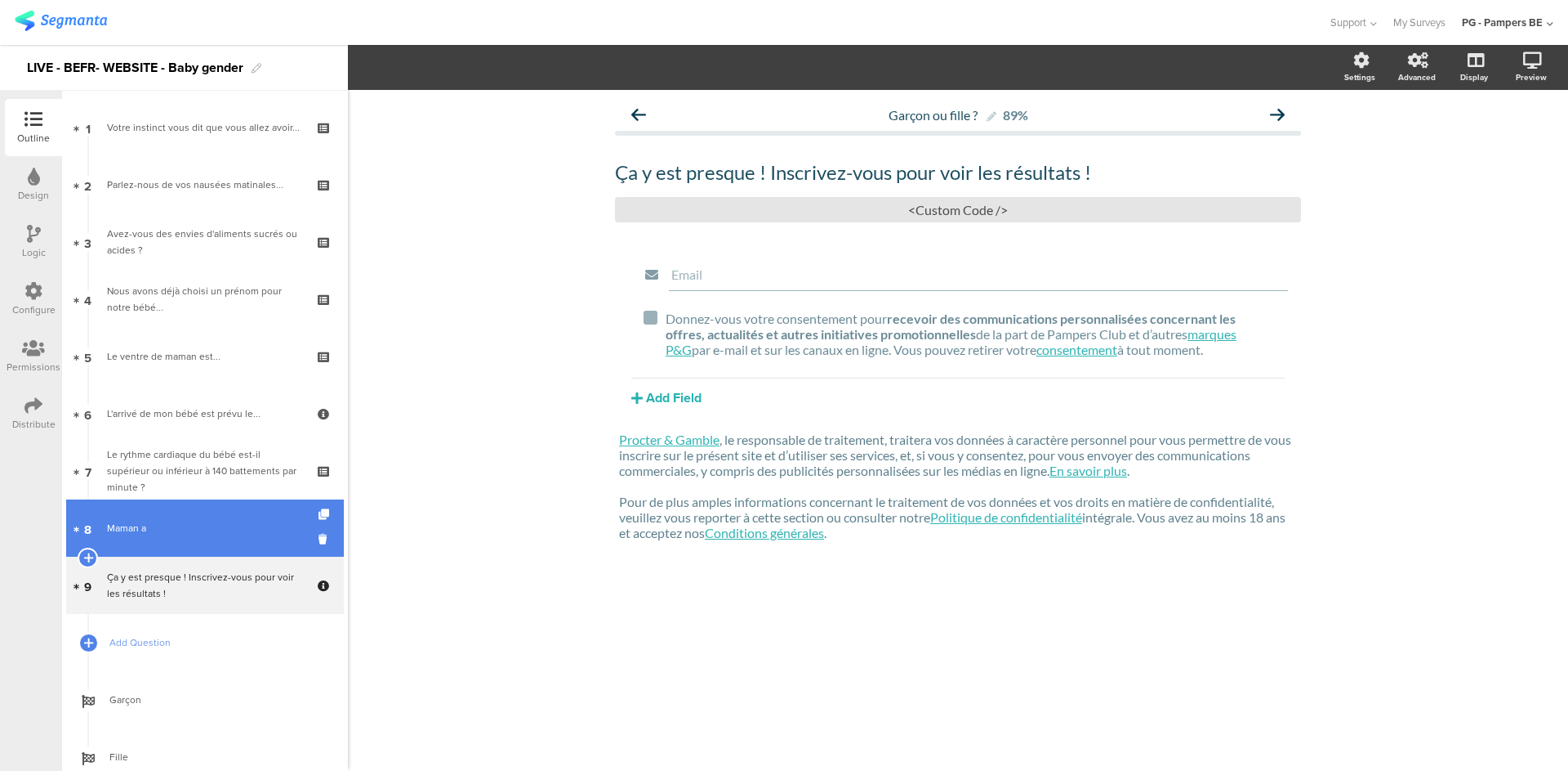
scroll to position [52, 0]
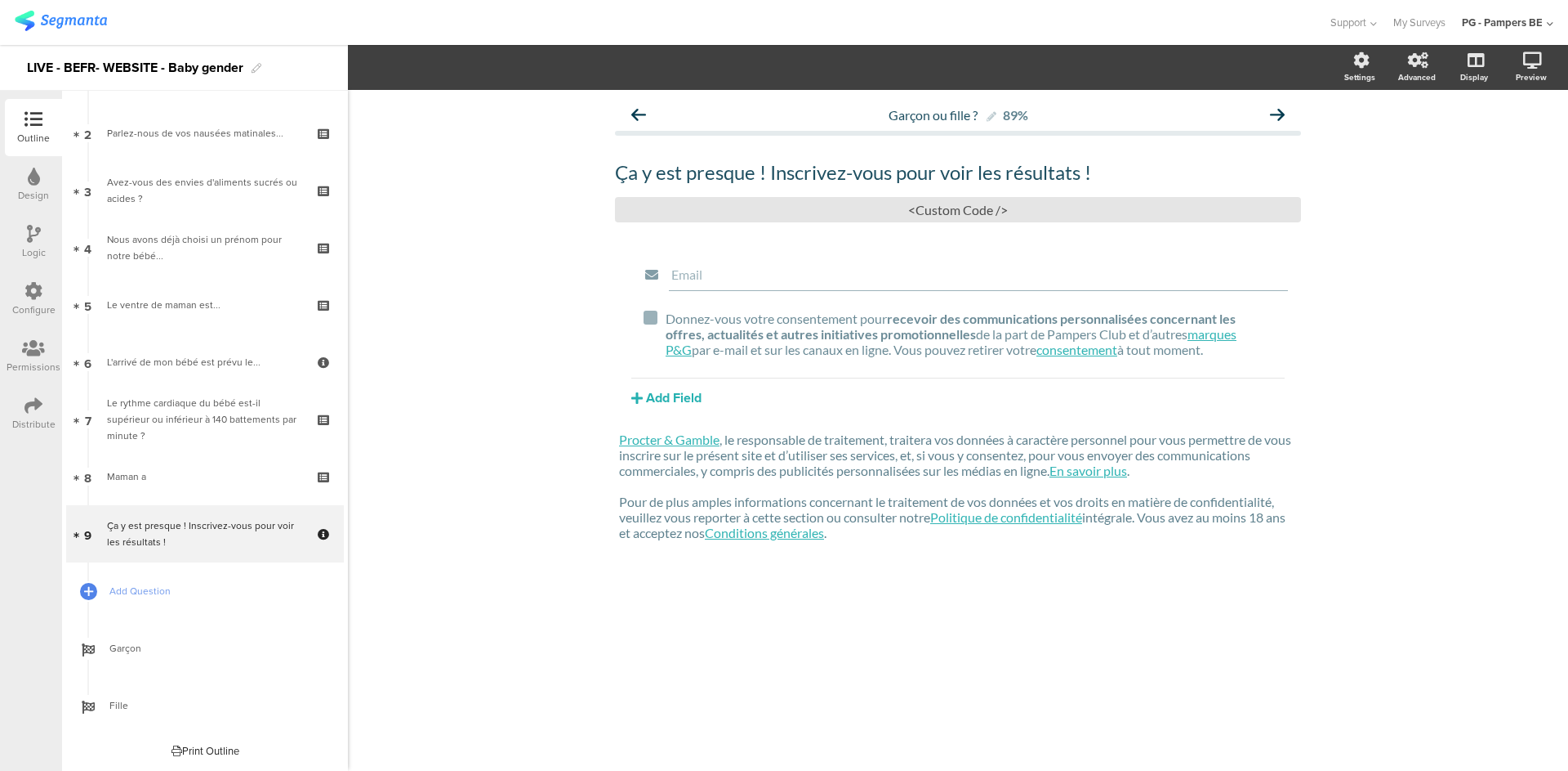
click at [30, 402] on icon at bounding box center [34, 405] width 18 height 18
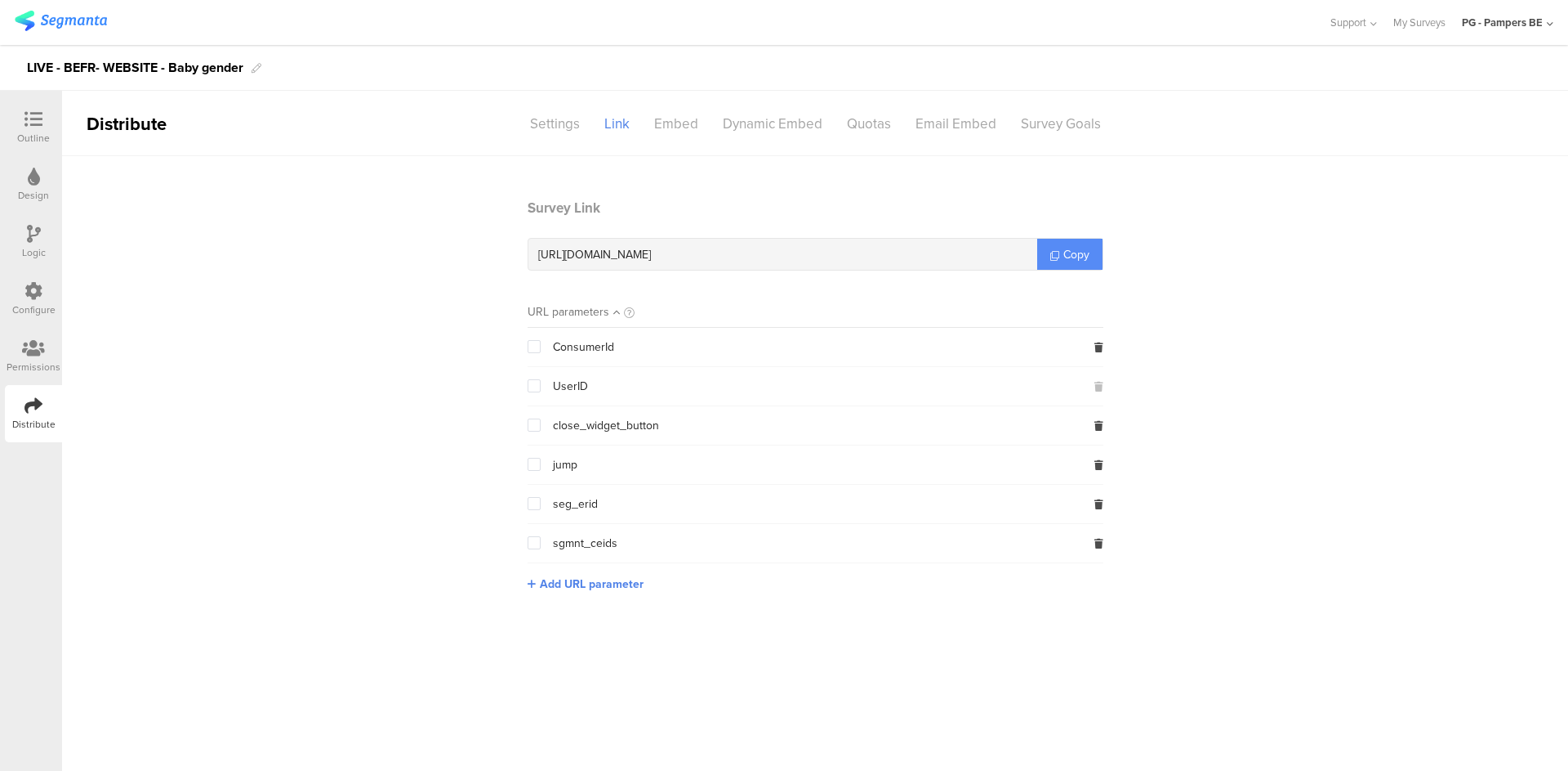
click at [1064, 251] on span "Copy" at bounding box center [1076, 255] width 26 height 17
click at [23, 295] on div "Configure" at bounding box center [34, 299] width 58 height 58
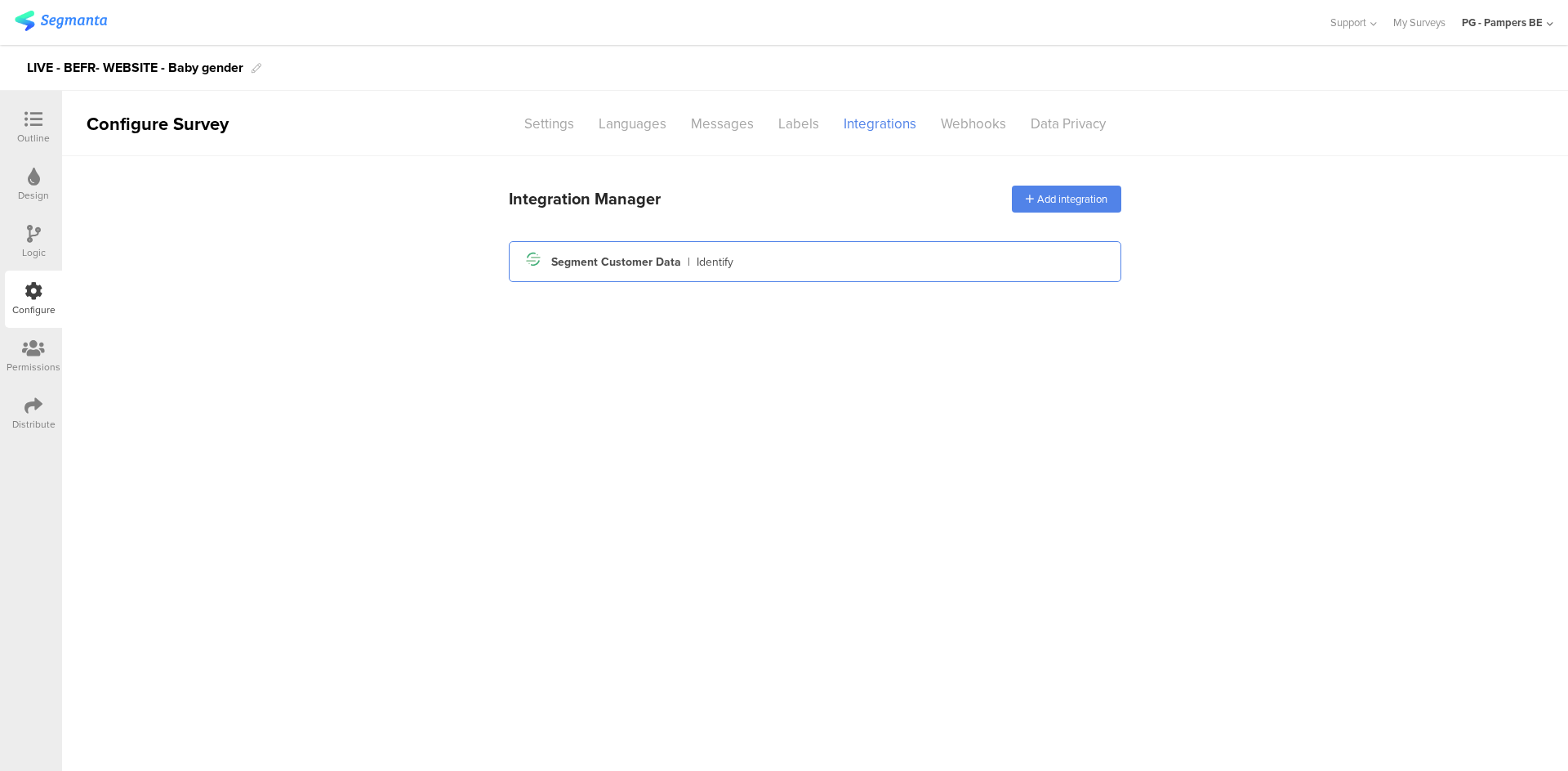
click at [773, 267] on div "Segment icon Created with Sketch. Segment Customer Data | Identify" at bounding box center [815, 261] width 586 height 28
click at [761, 276] on div "Segment icon Created with Sketch. Segment Customer Data | Identify" at bounding box center [816, 261] width 613 height 41
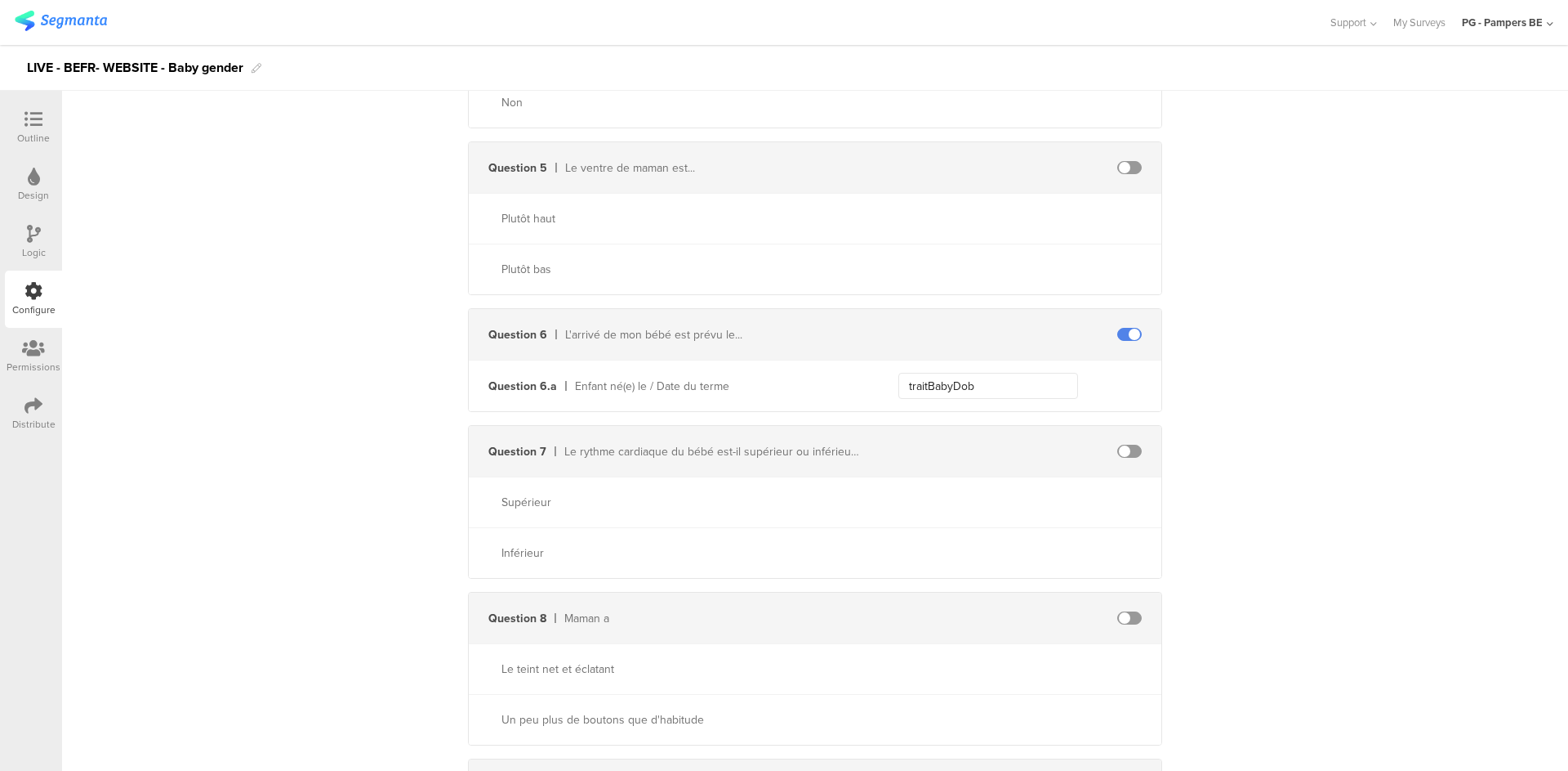
scroll to position [2424, 0]
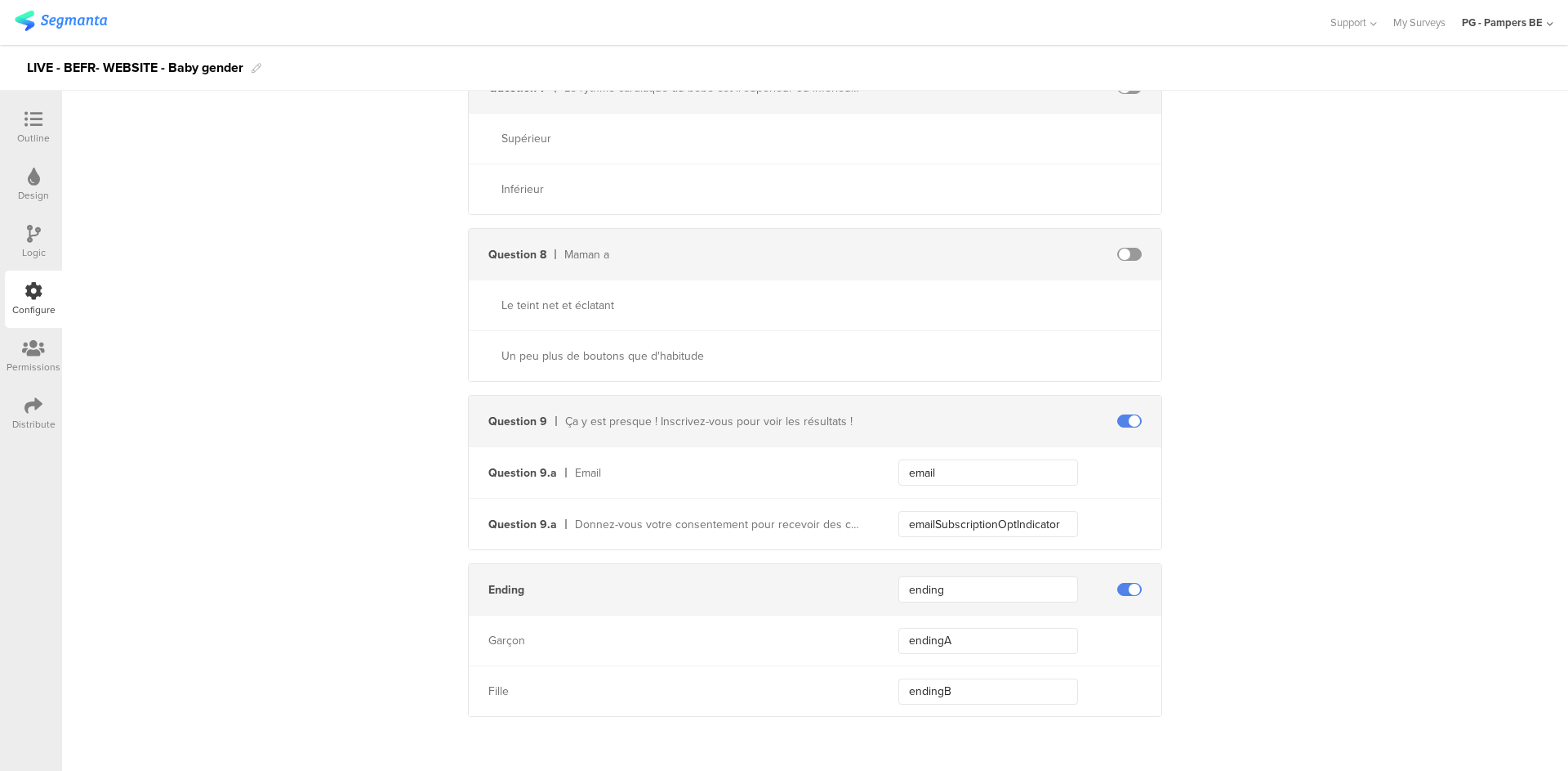
click at [30, 131] on div "Outline" at bounding box center [34, 137] width 33 height 14
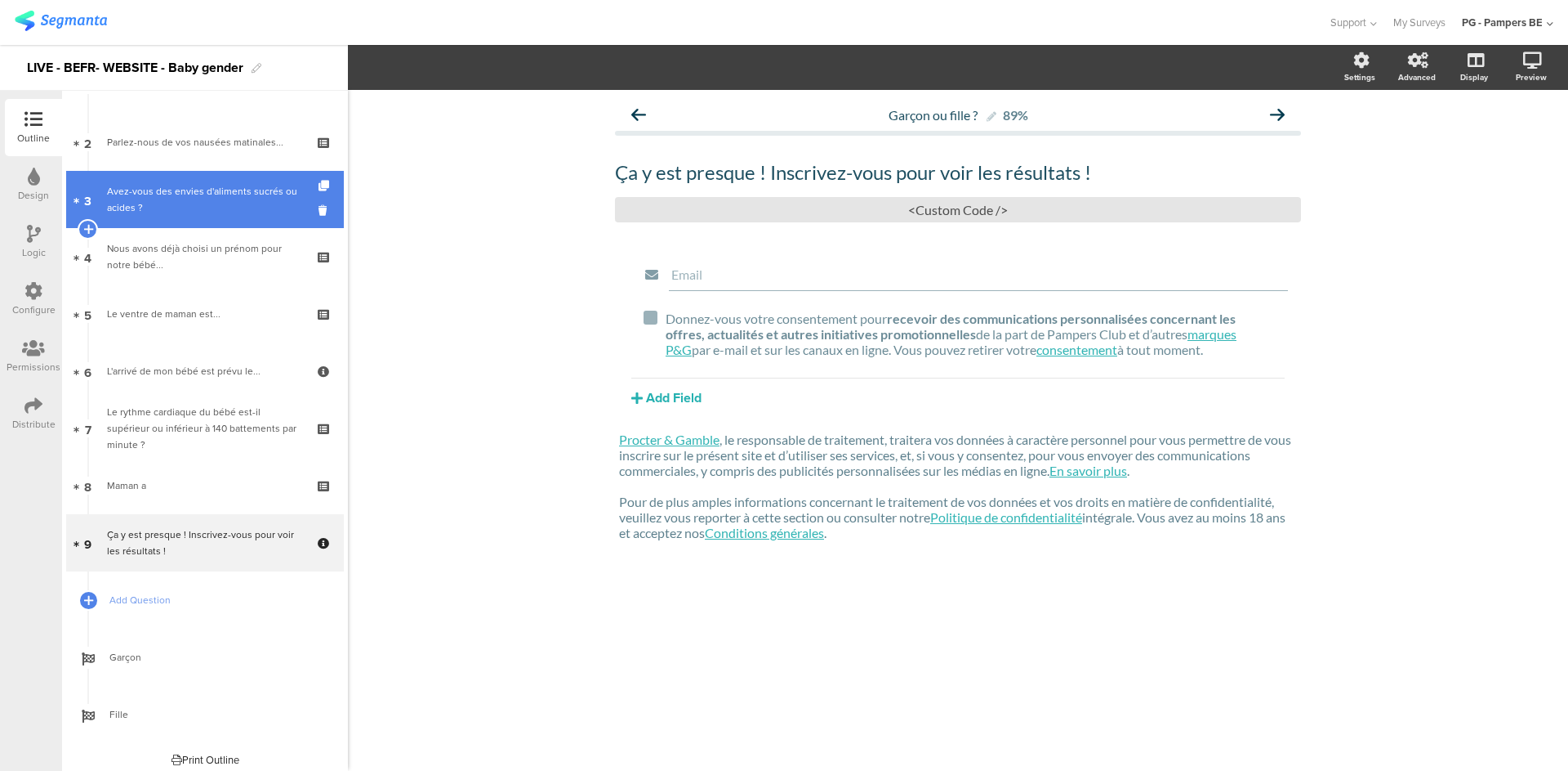
scroll to position [52, 0]
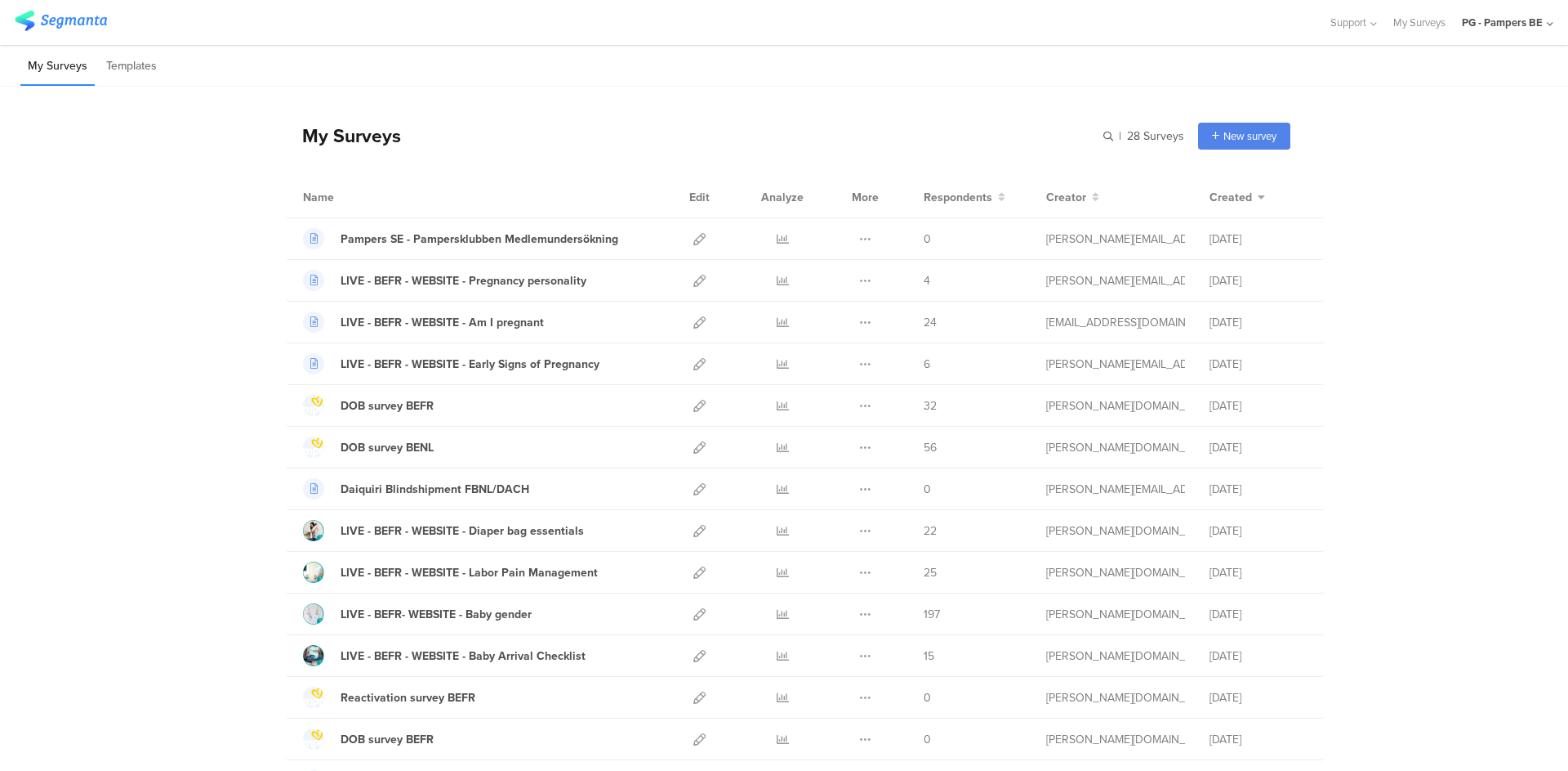
click at [1482, 17] on div "PG - Pampers BE" at bounding box center [1503, 22] width 81 height 15
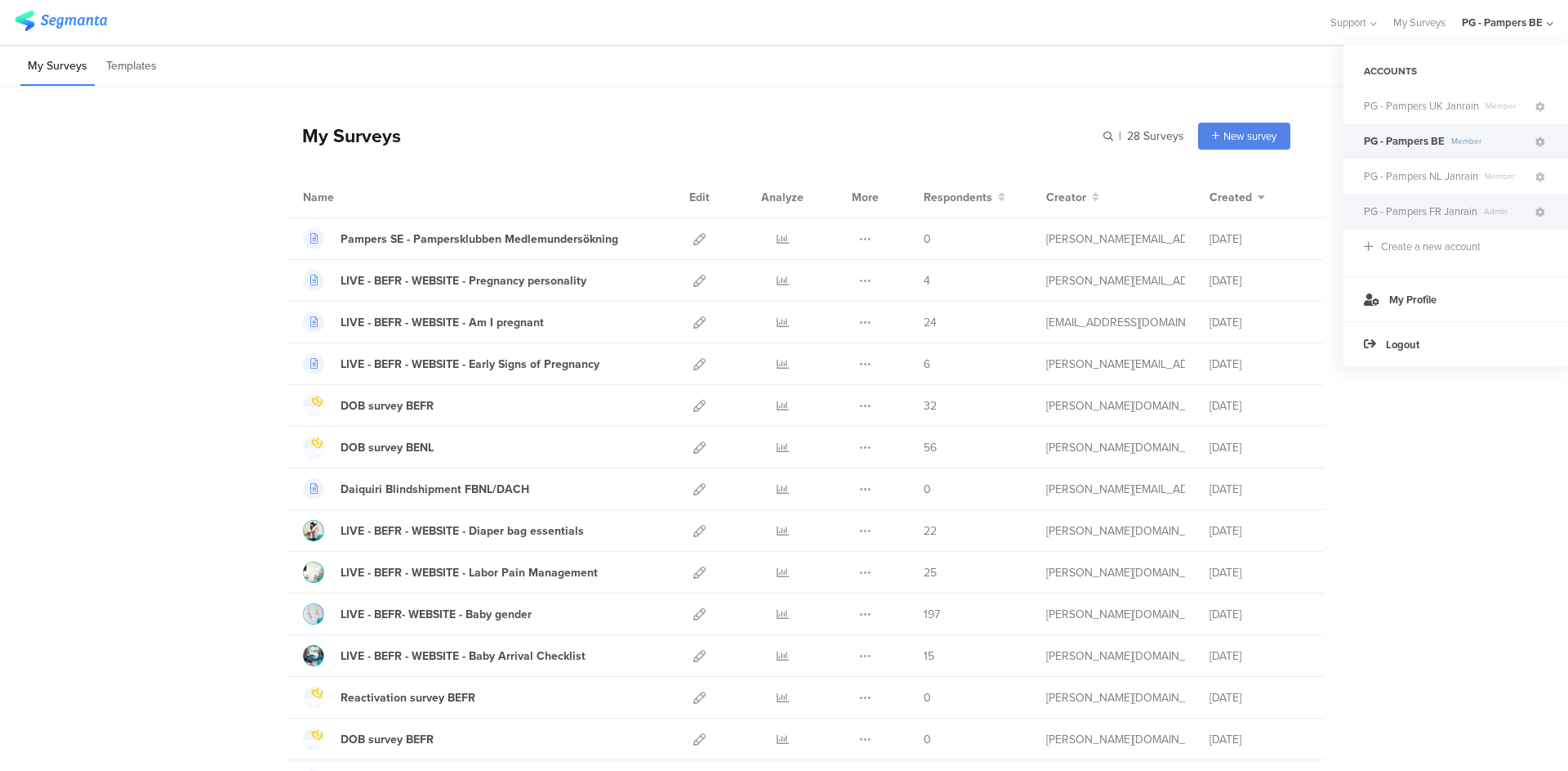
click at [1442, 210] on span "PG - Pampers FR Janrain" at bounding box center [1421, 211] width 113 height 15
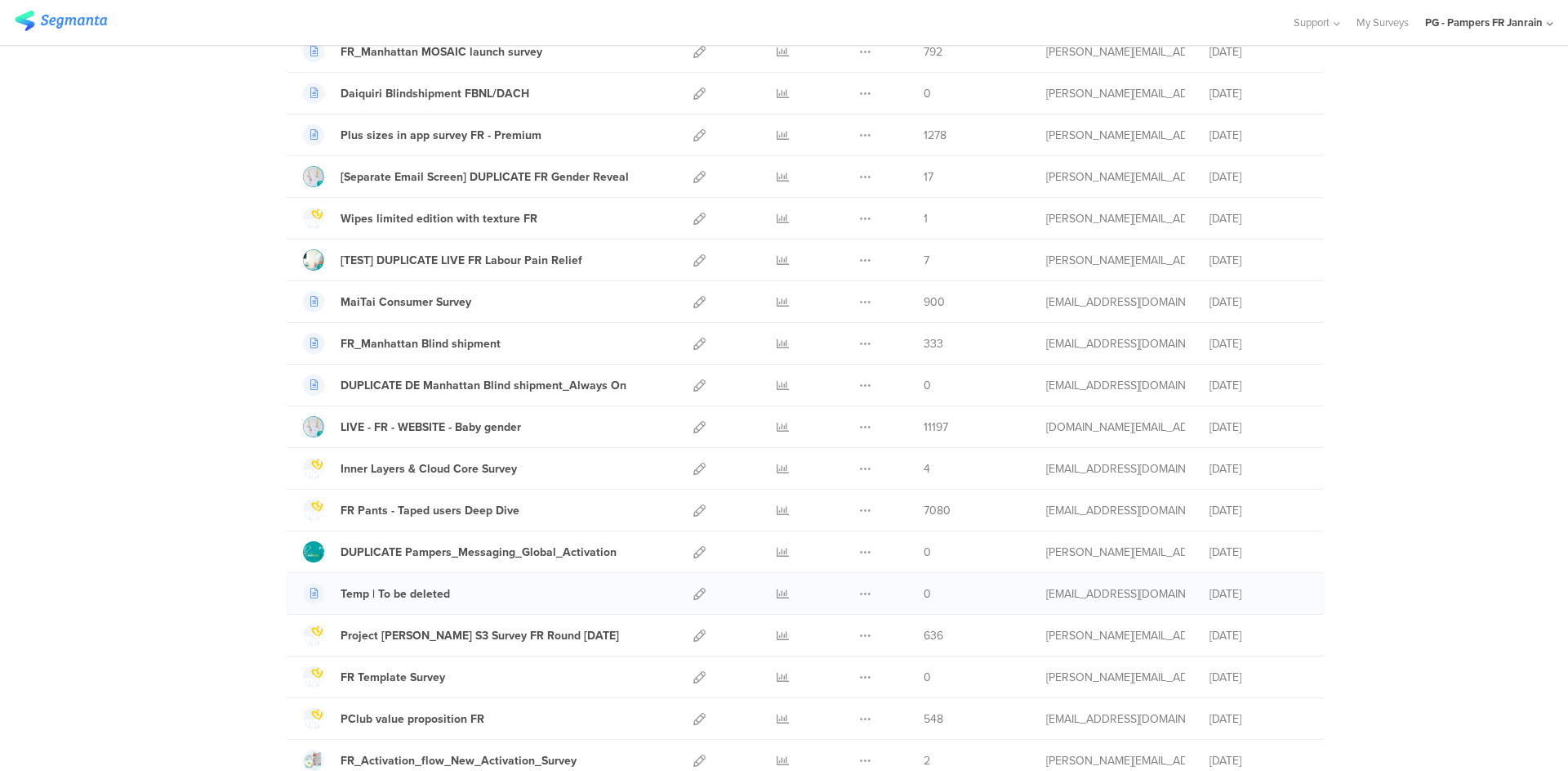
scroll to position [812, 0]
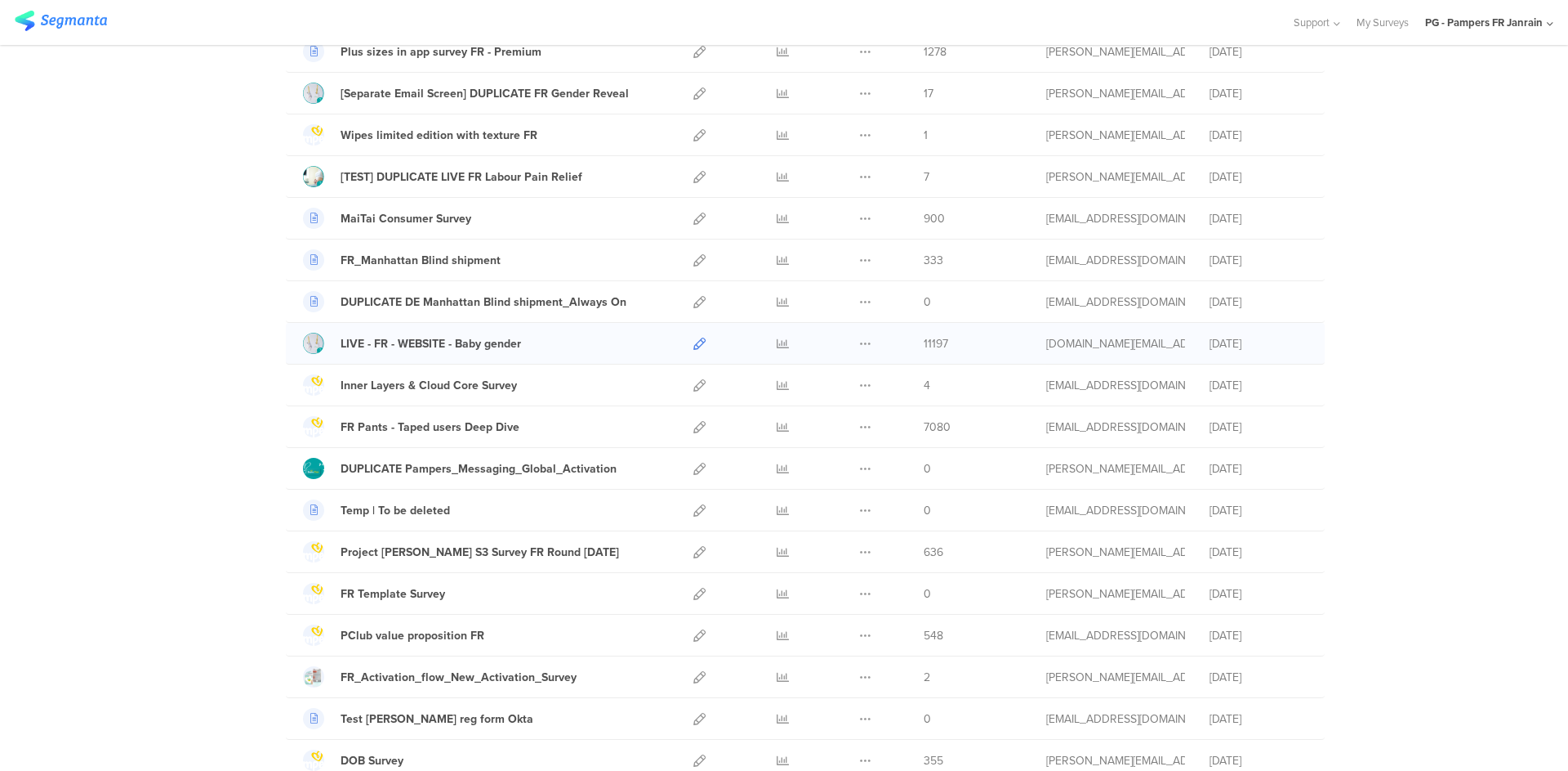
click at [694, 341] on icon at bounding box center [699, 343] width 12 height 12
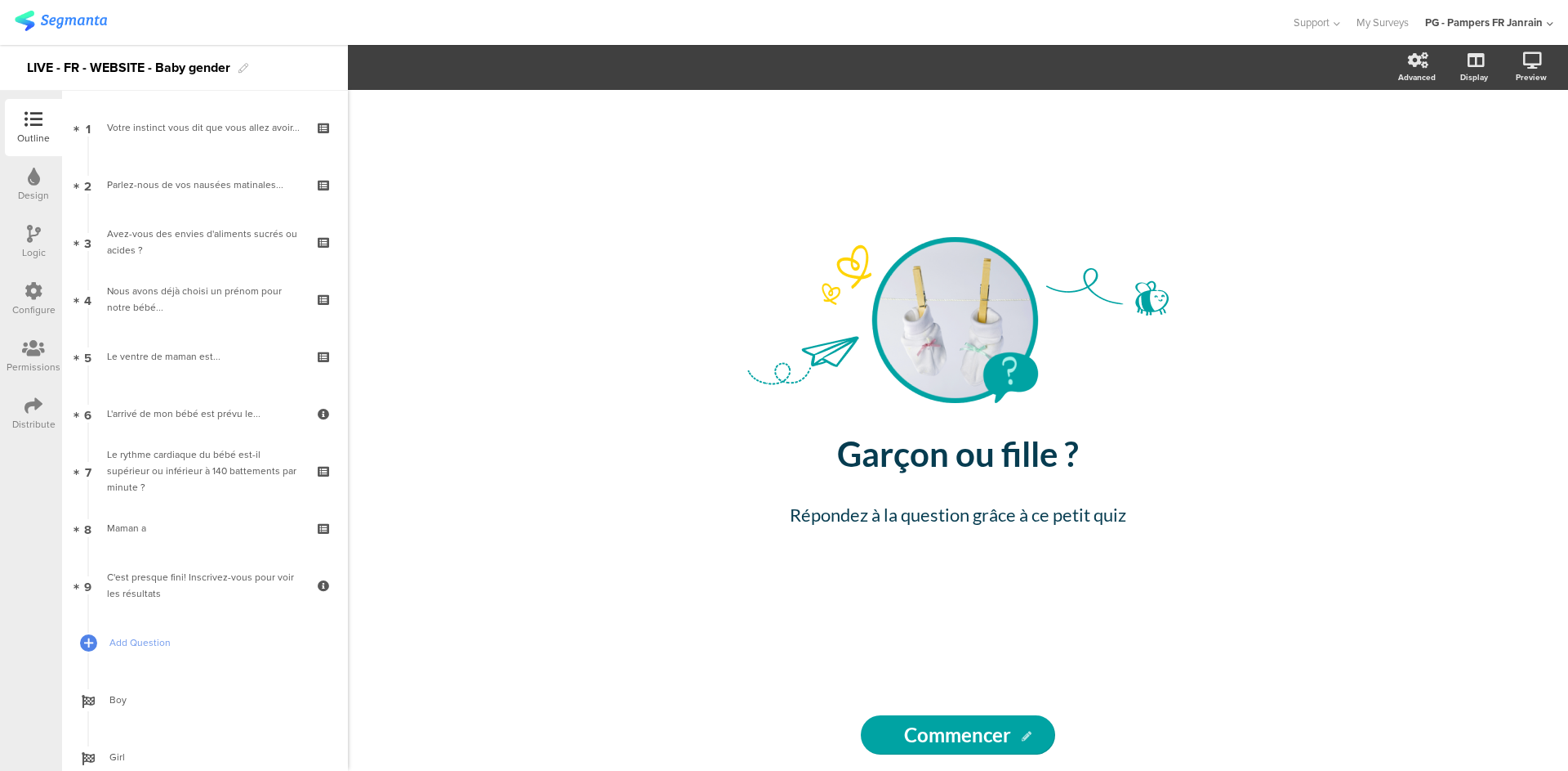
click at [28, 346] on icon at bounding box center [34, 348] width 23 height 18
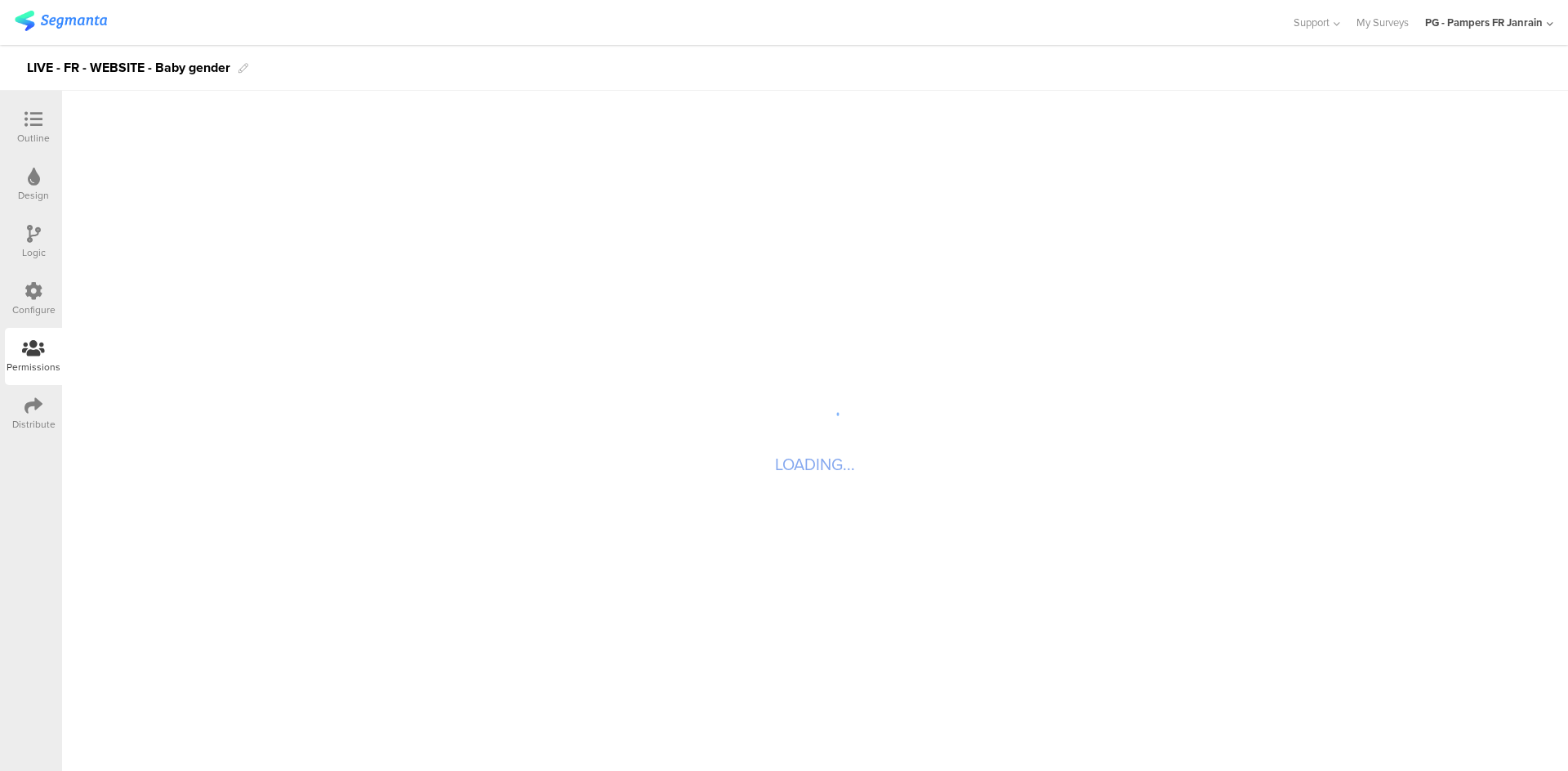
click at [30, 300] on div at bounding box center [34, 291] width 18 height 20
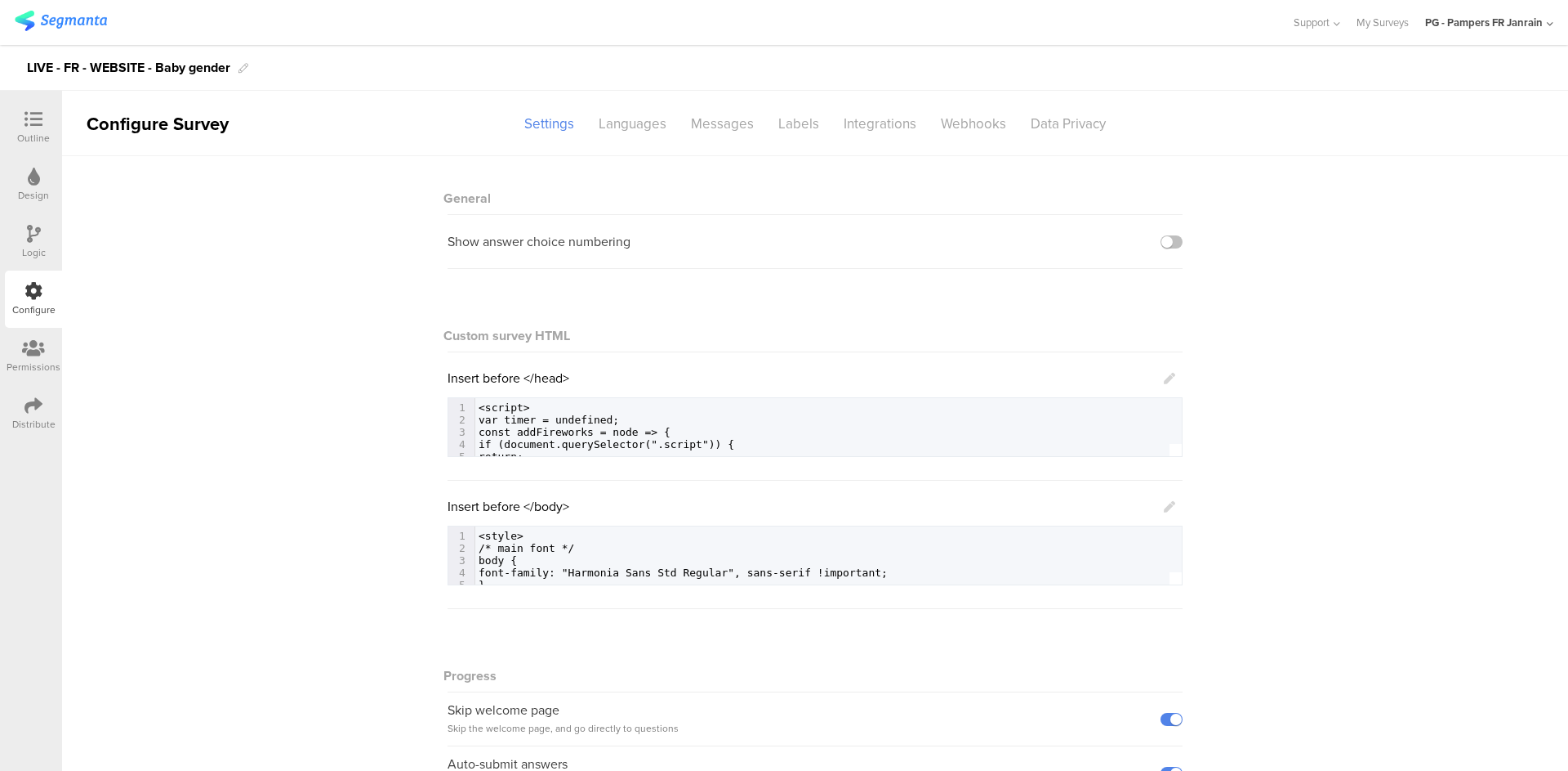
click at [24, 132] on div "Outline" at bounding box center [34, 137] width 33 height 14
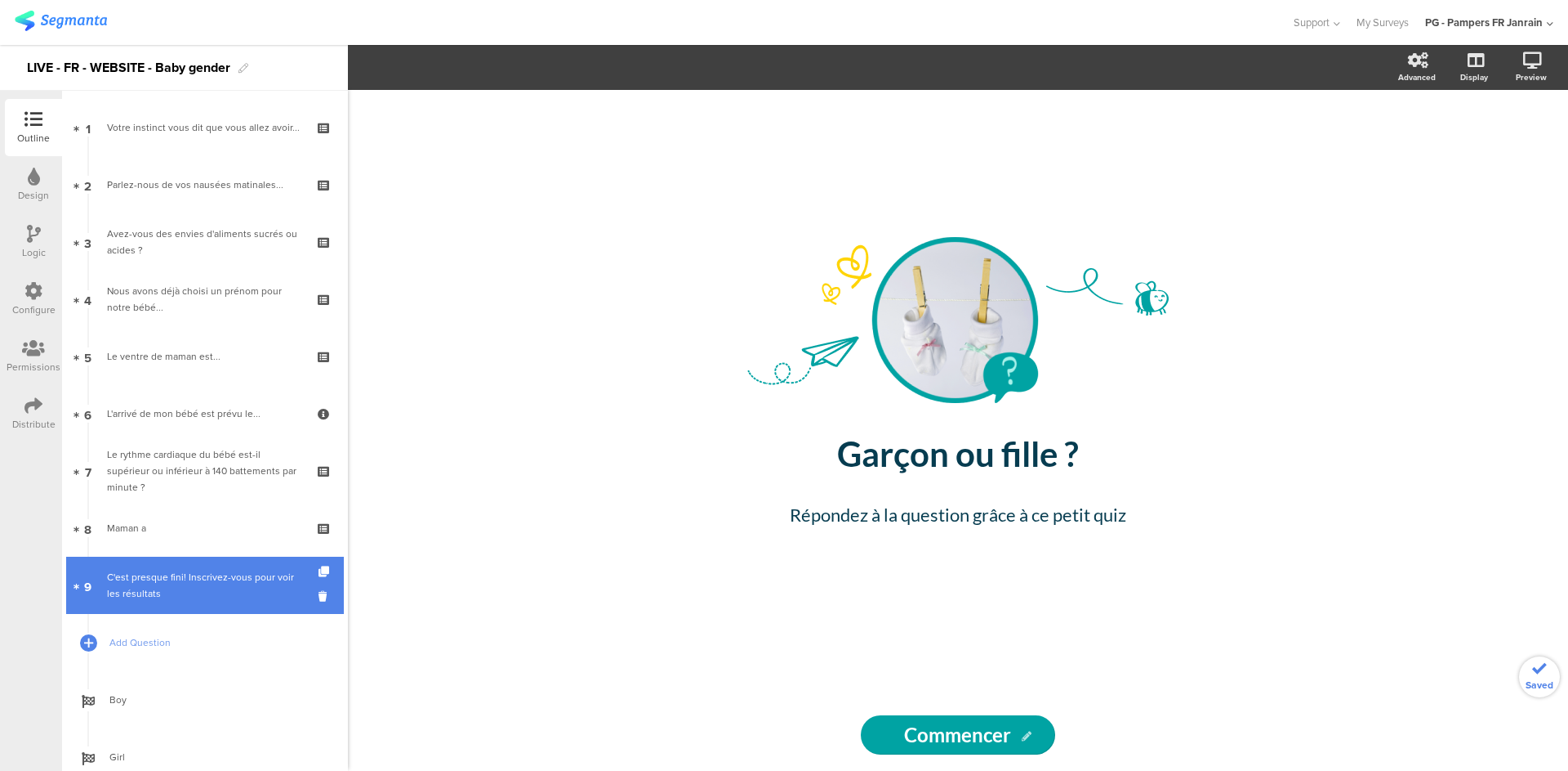
click at [173, 585] on div "C'est presque fini! Inscrivez-vous pour voir les résultats" at bounding box center [204, 585] width 195 height 33
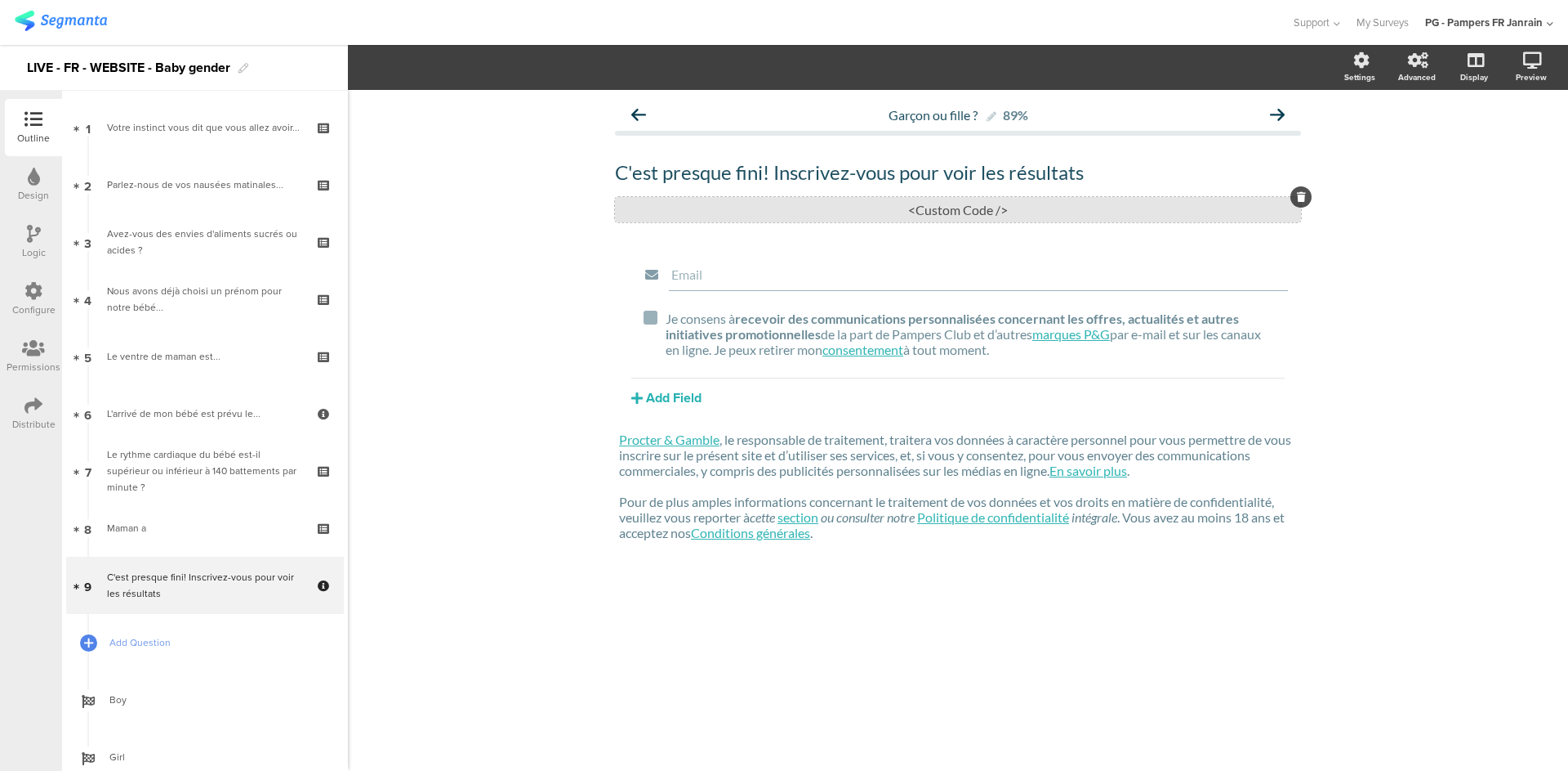
click at [992, 204] on div "<Custom Code />" at bounding box center [958, 210] width 686 height 25
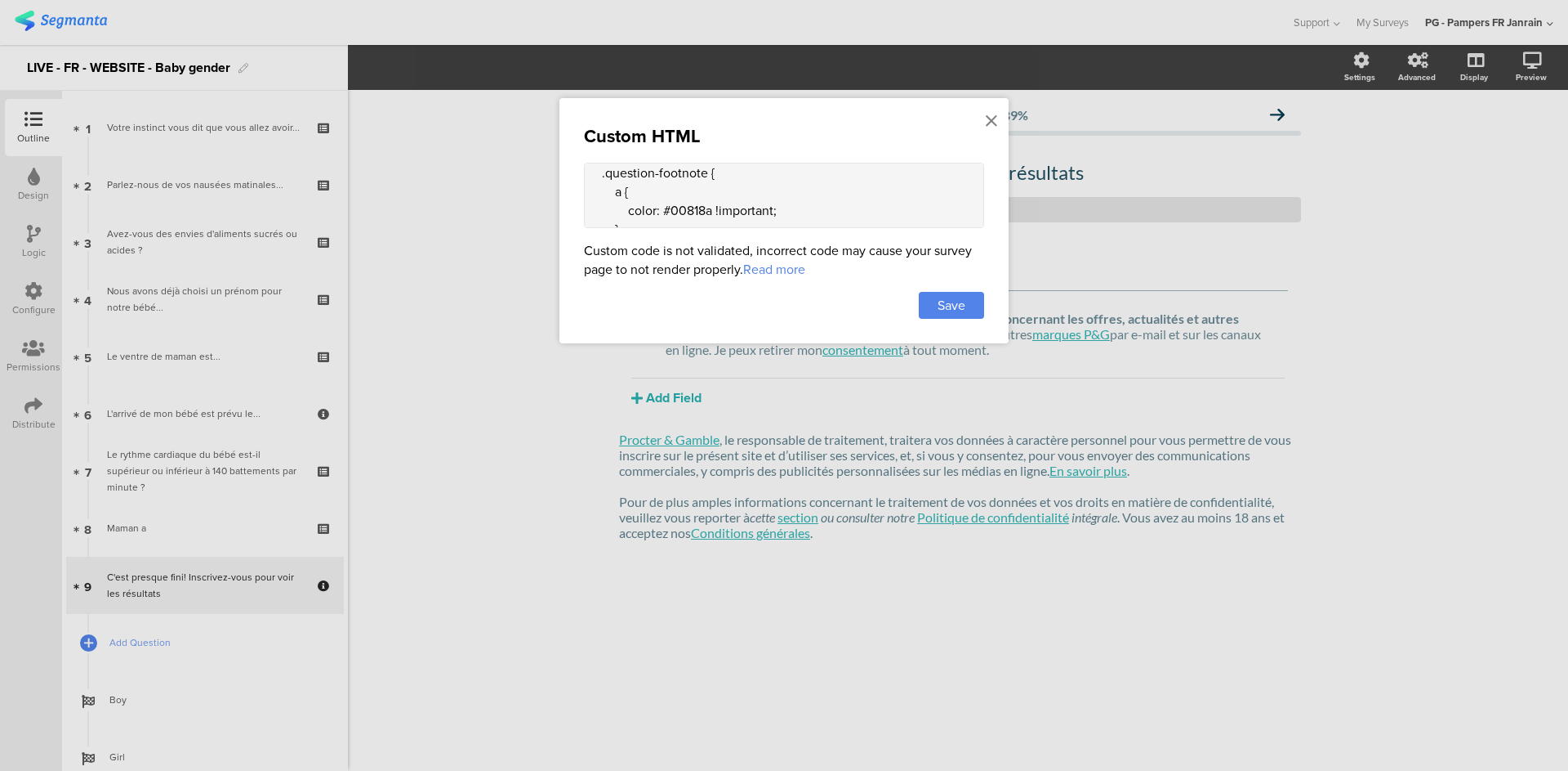
scroll to position [283, 0]
click at [989, 119] on icon at bounding box center [992, 120] width 12 height 18
